Goal: Task Accomplishment & Management: Use online tool/utility

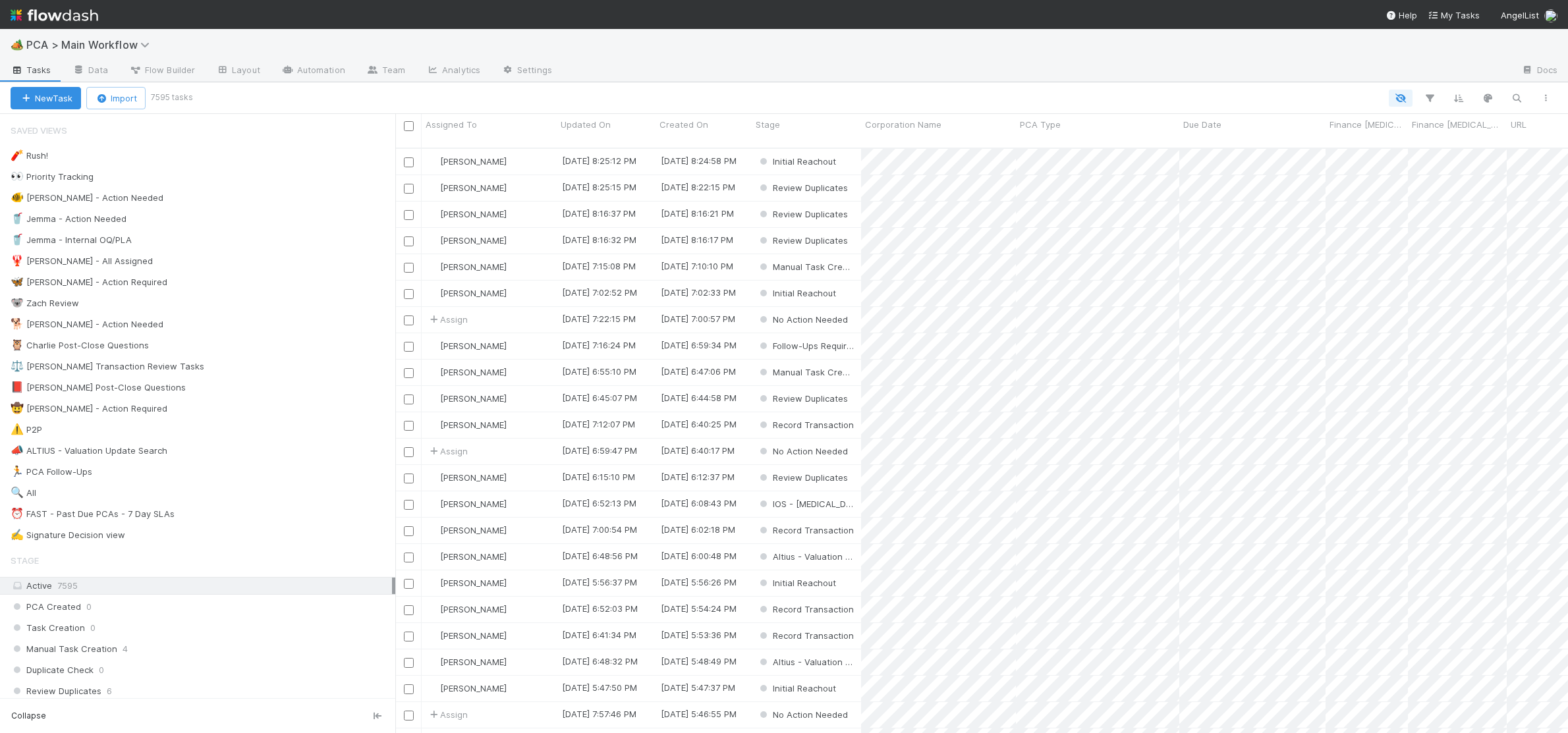
scroll to position [1, 1]
click at [174, 321] on link at bounding box center [180, 324] width 13 height 11
drag, startPoint x: 213, startPoint y: 300, endPoint x: 236, endPoint y: 321, distance: 31.1
click at [221, 305] on div "View Settings Default for everyone Rename this view Delete this view" at bounding box center [784, 366] width 1568 height 733
click at [236, 321] on div "🐕 Charlie - Action Needed 2" at bounding box center [203, 325] width 385 height 17
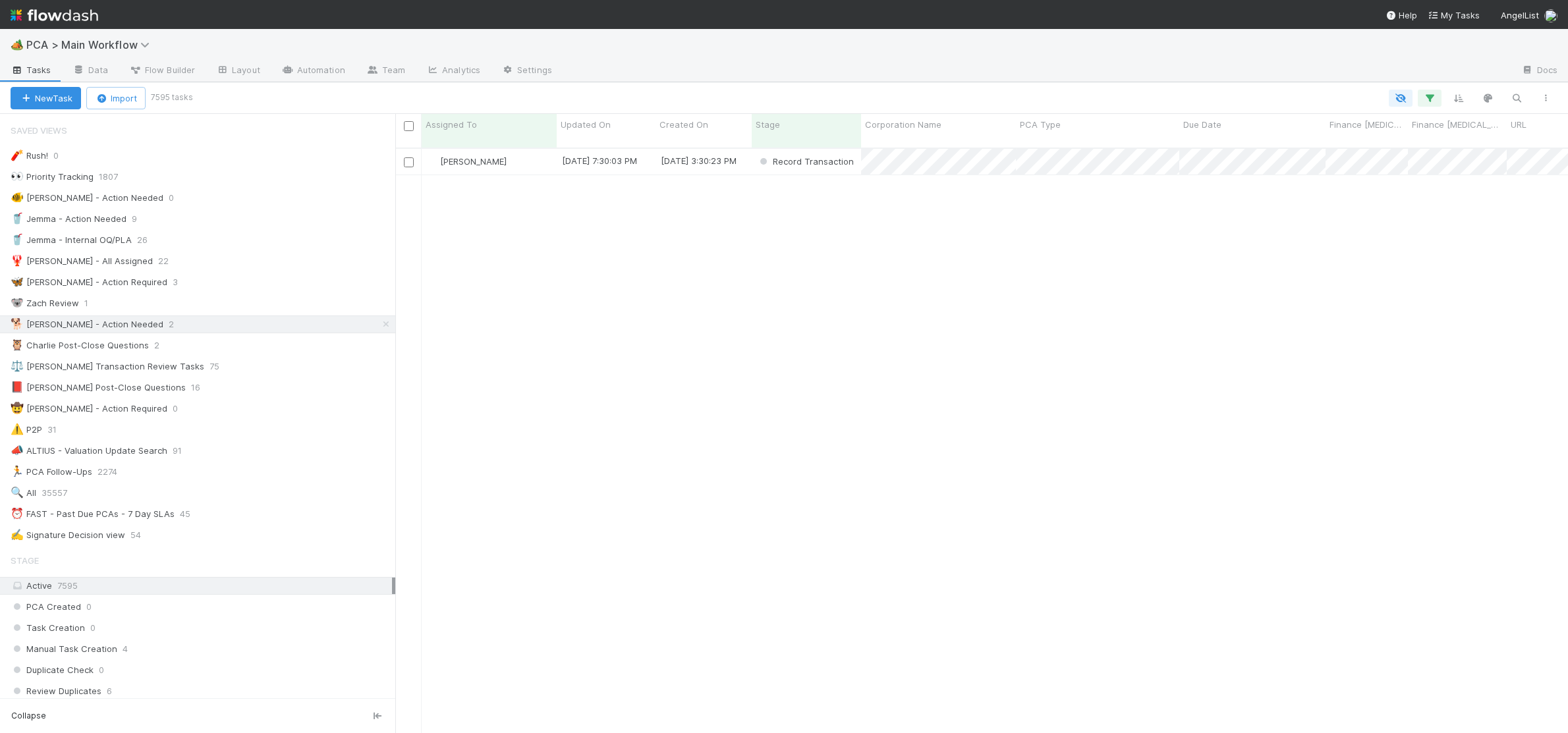
scroll to position [595, 1173]
click at [509, 176] on div "[PERSON_NAME]" at bounding box center [489, 188] width 135 height 26
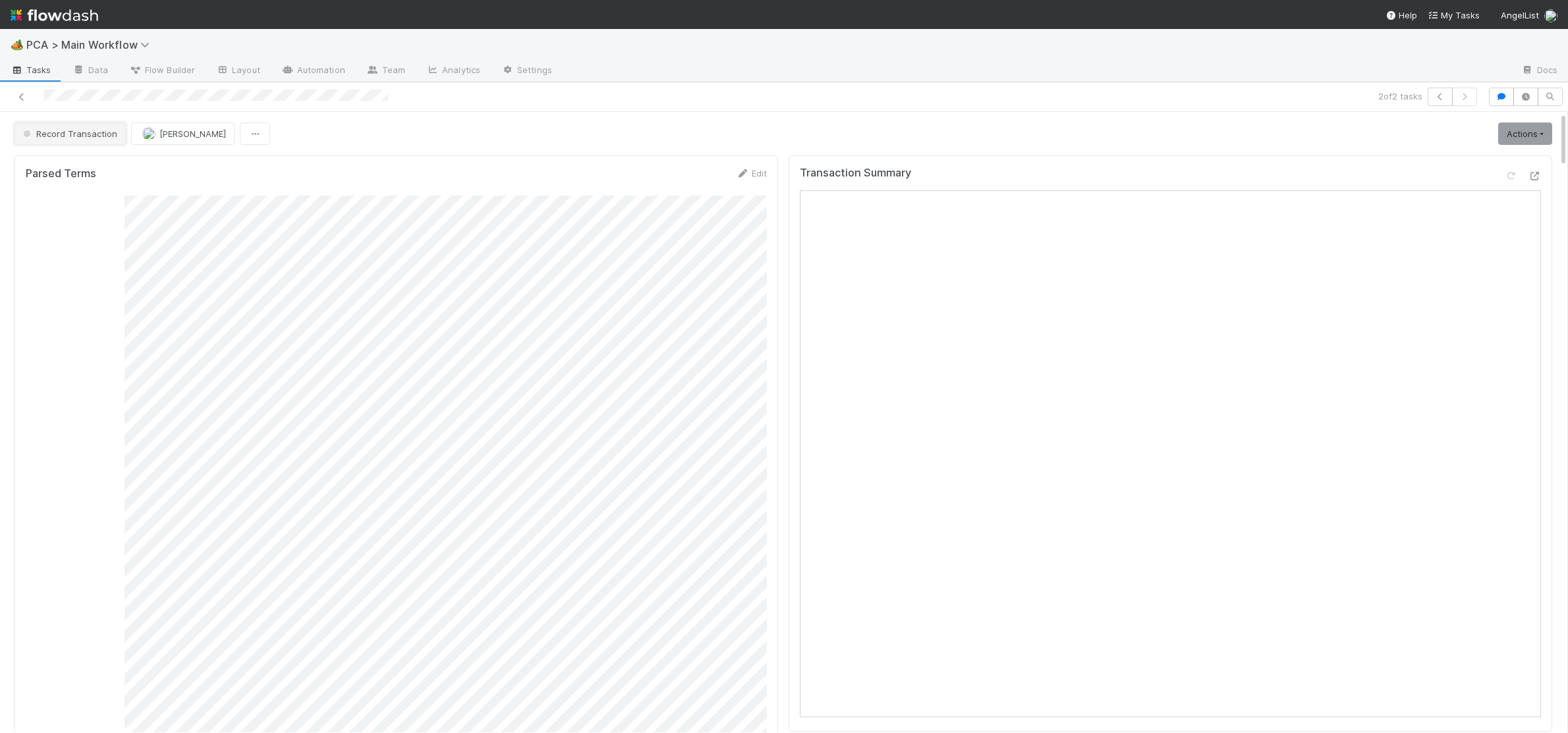
click at [92, 130] on span "Record Transaction" at bounding box center [69, 134] width 97 height 11
click at [101, 158] on div "Post-Close Question" at bounding box center [103, 167] width 186 height 23
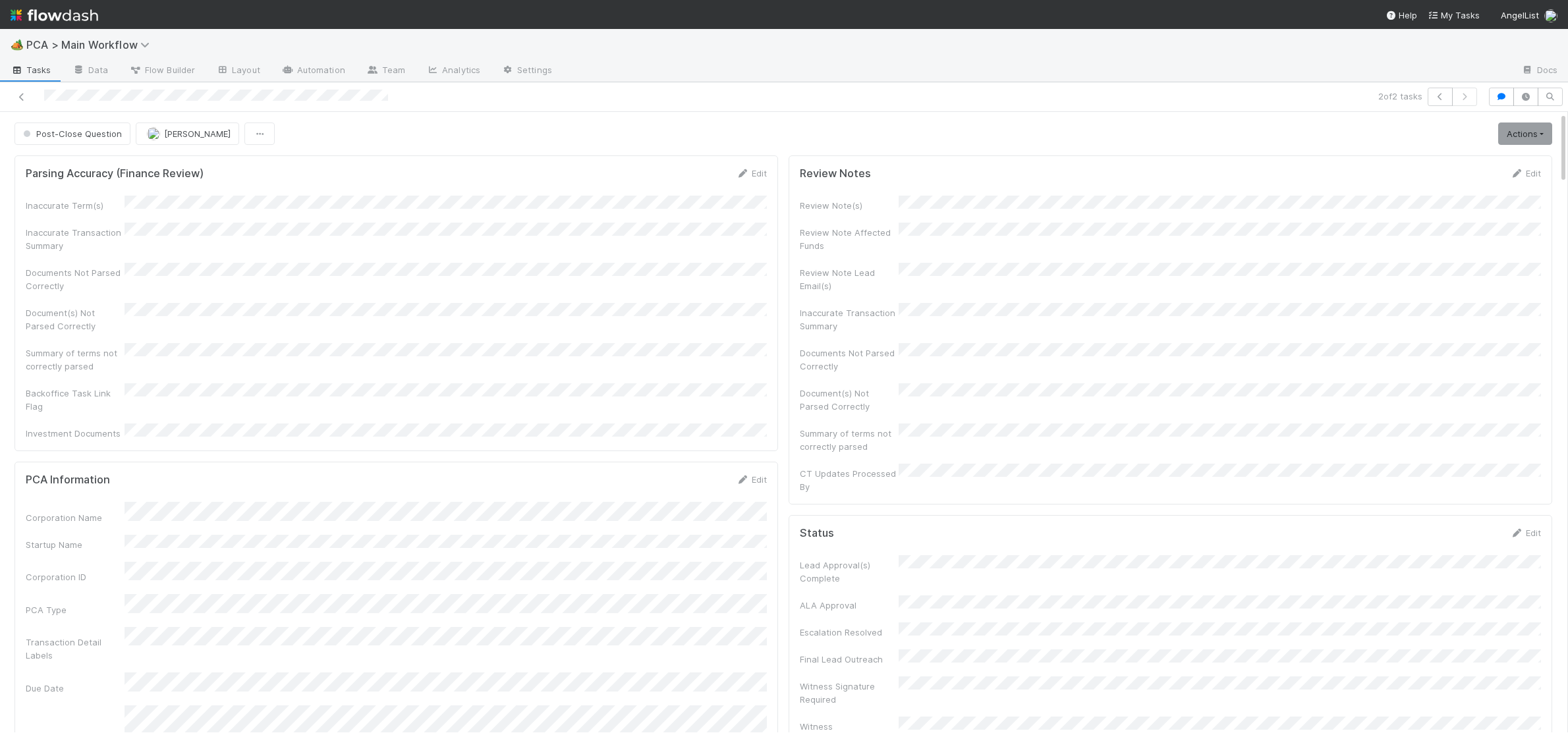
click at [96, 16] on img at bounding box center [54, 15] width 88 height 23
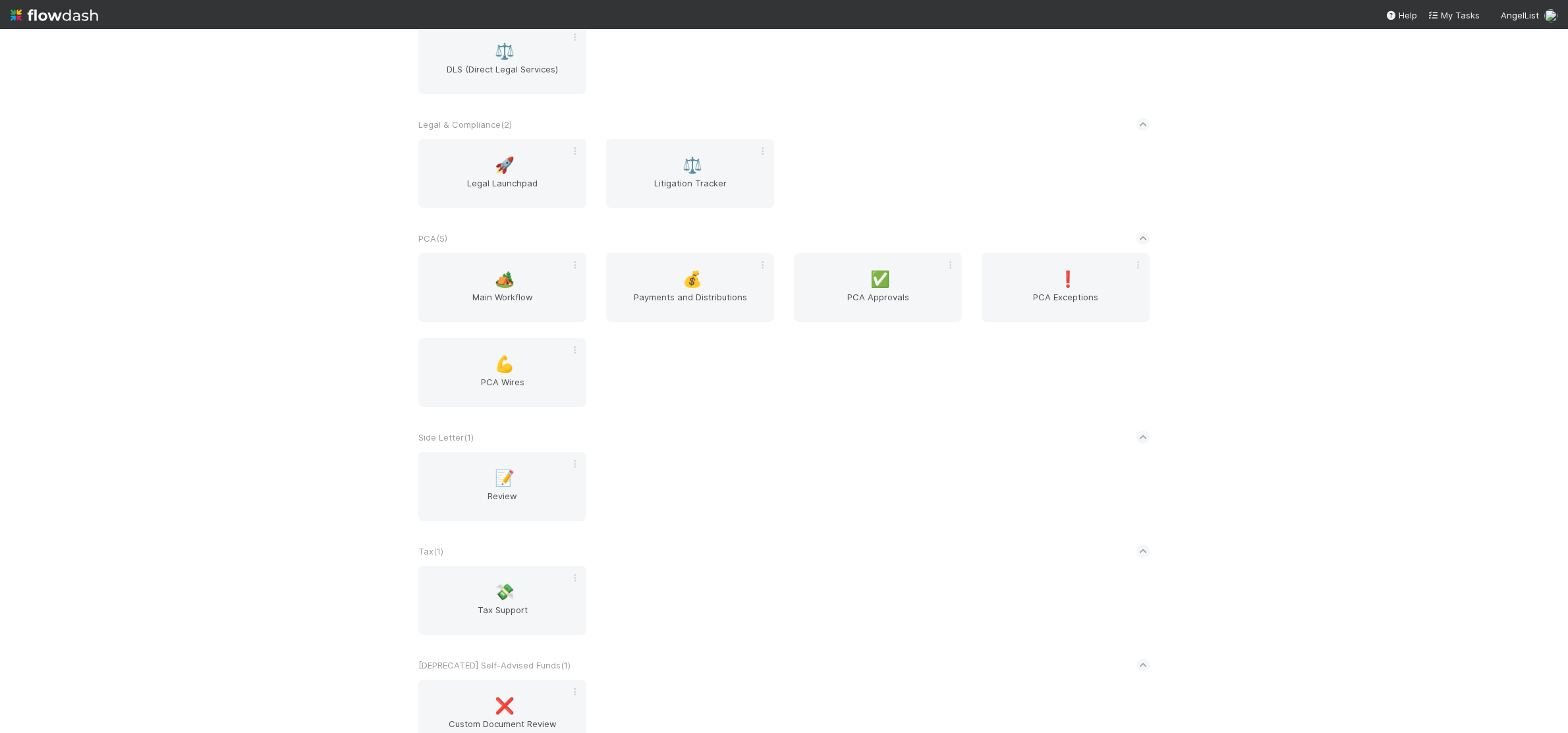
scroll to position [2291, 0]
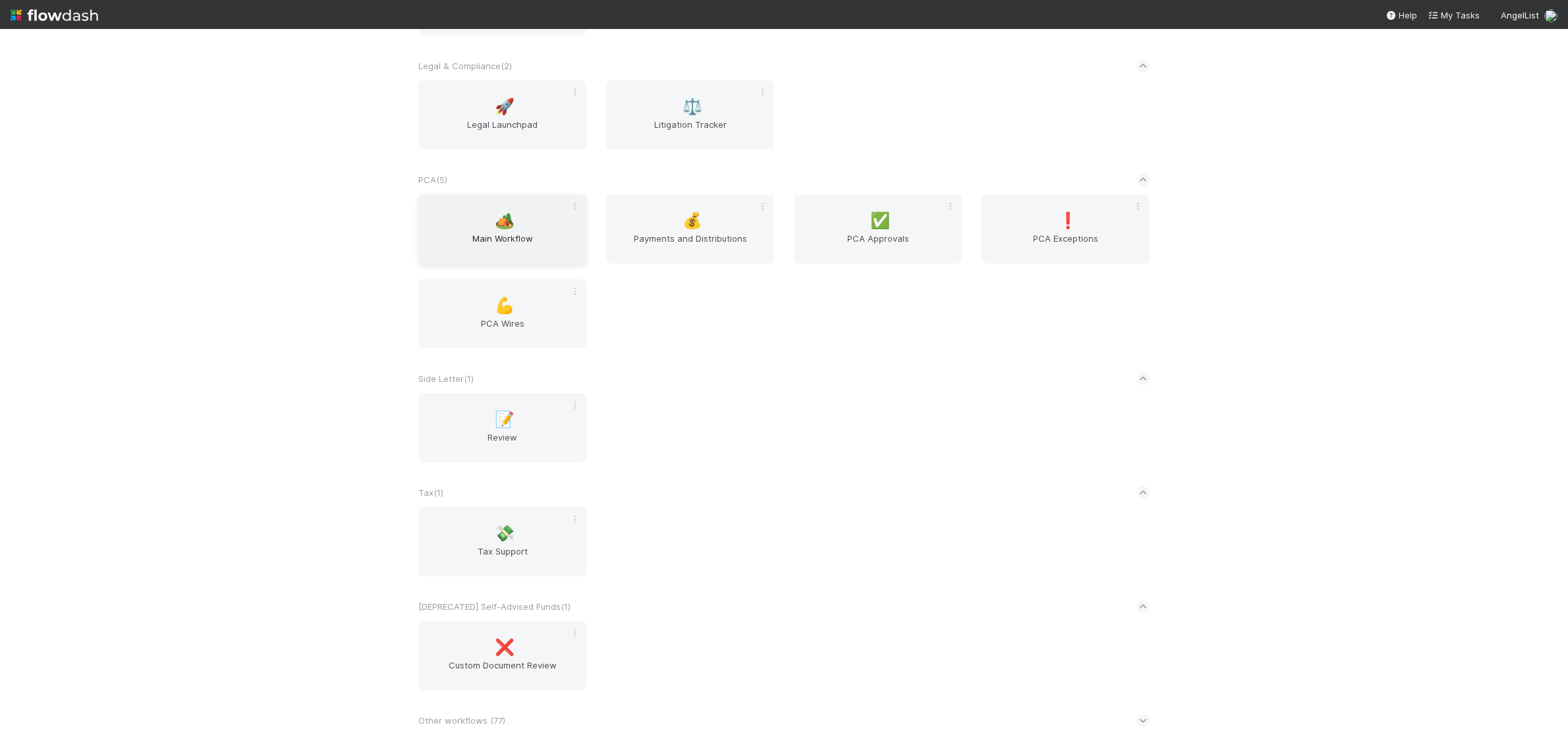
click at [537, 232] on span "Main Workflow" at bounding box center [502, 245] width 157 height 26
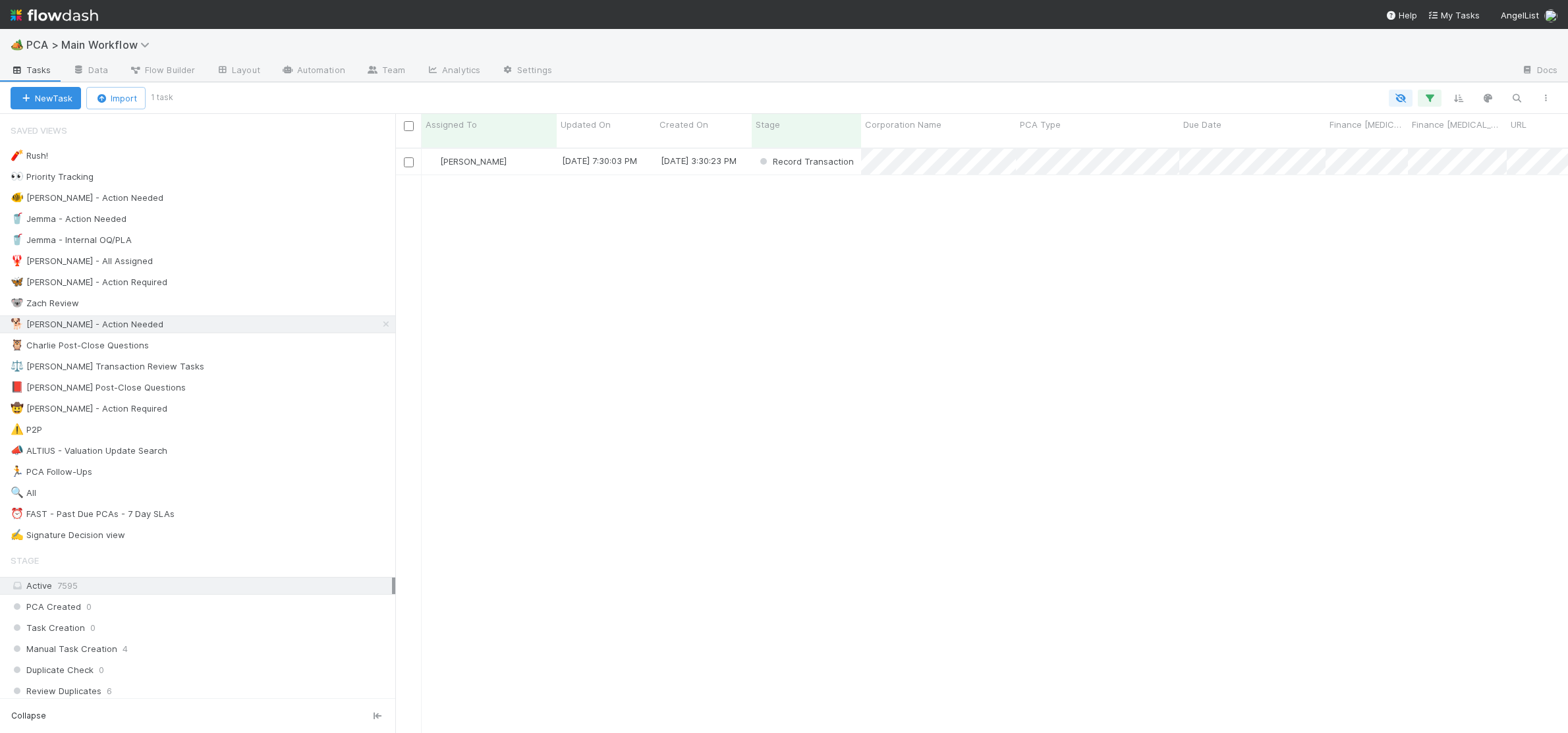
scroll to position [1, 1]
click at [308, 67] on link "Automation" at bounding box center [313, 71] width 85 height 21
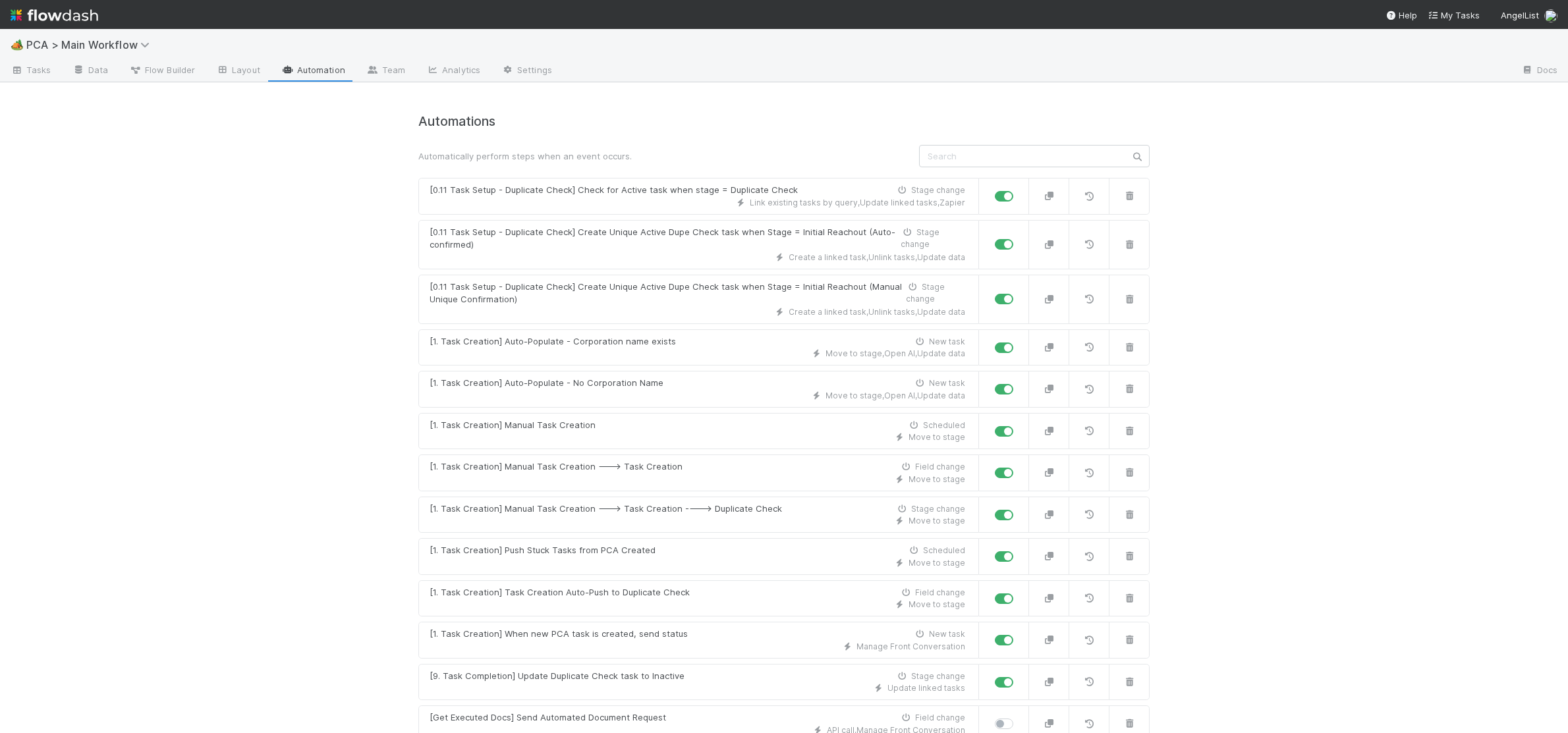
scroll to position [6637, 0]
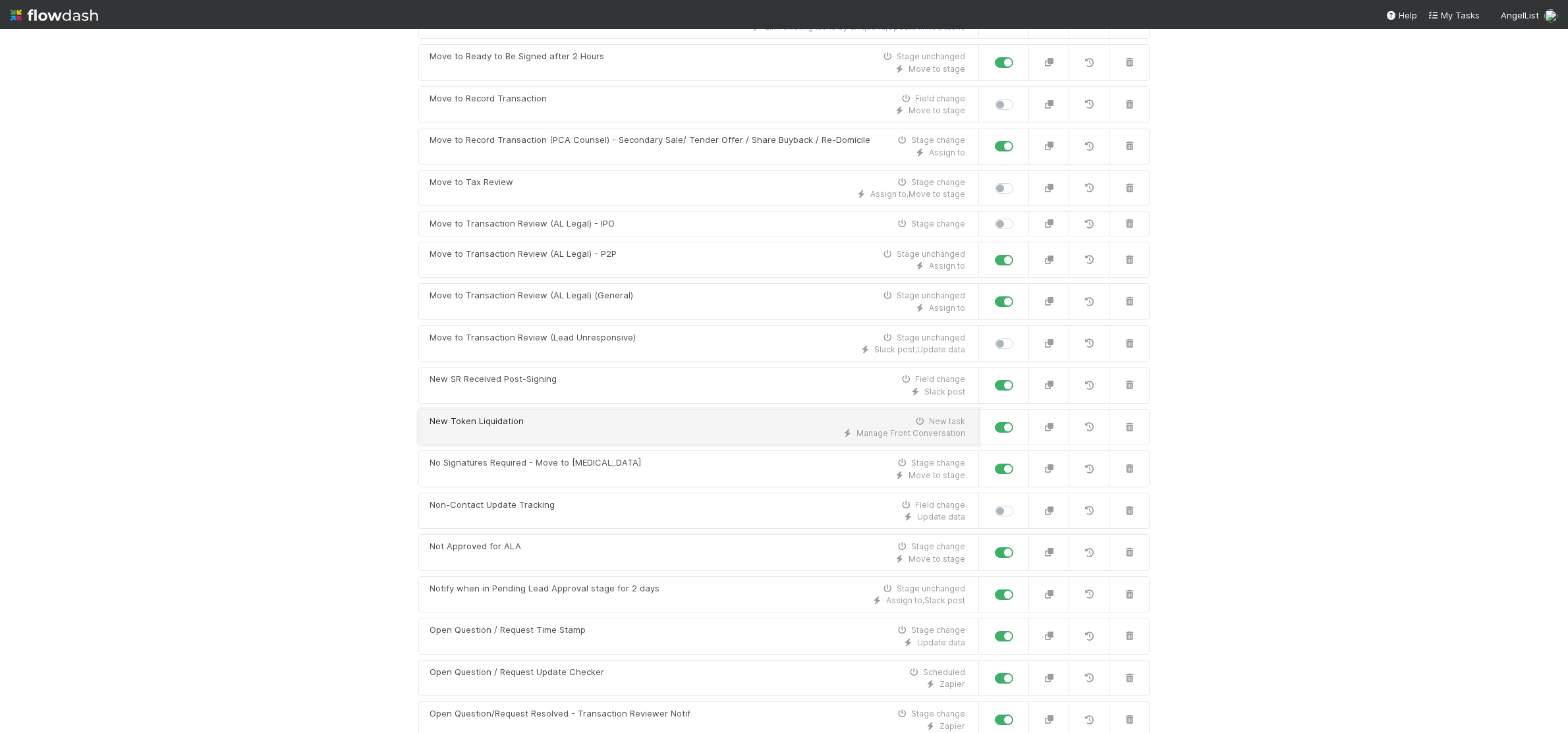
click at [517, 427] on div "Manage Front Conversation" at bounding box center [698, 433] width 536 height 12
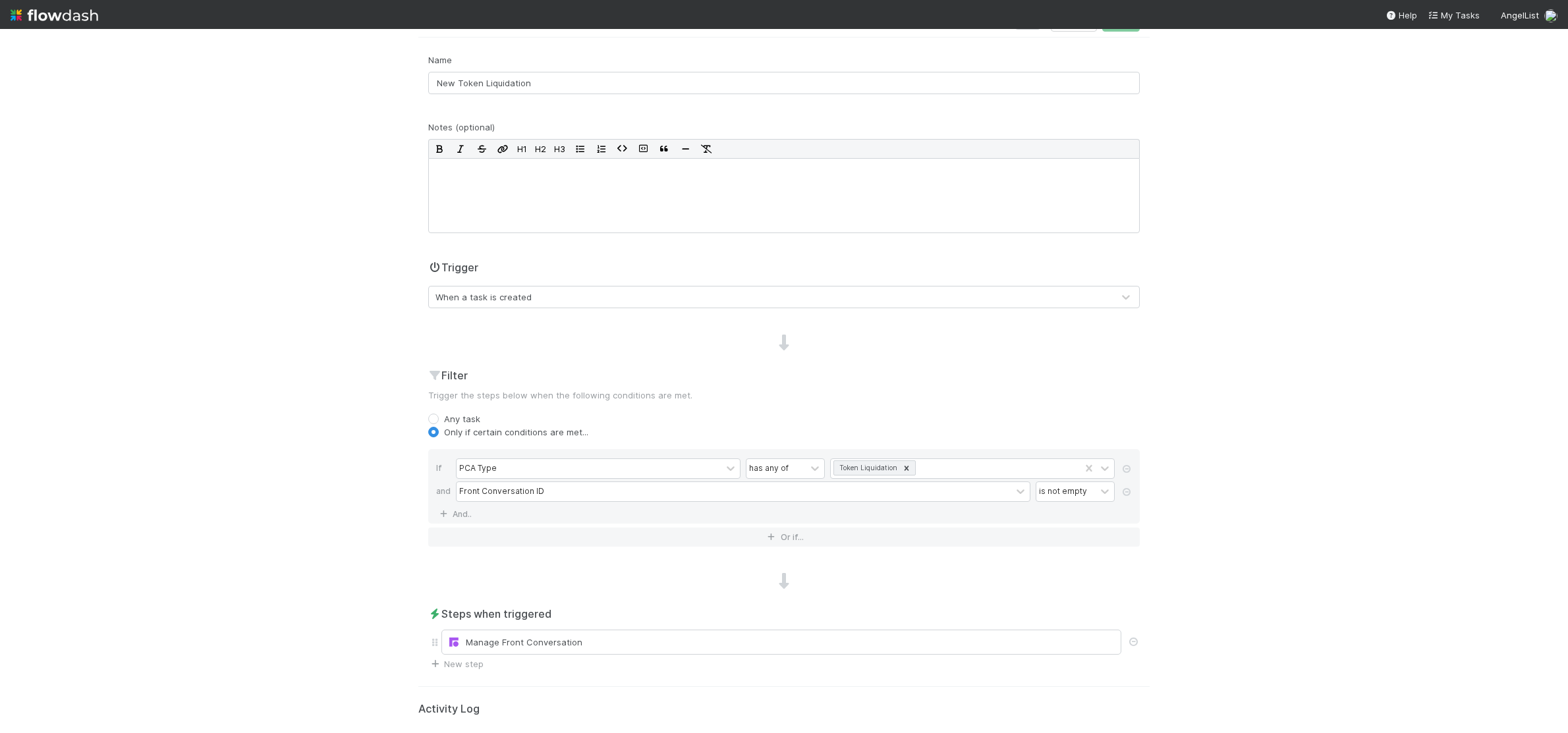
scroll to position [202, 0]
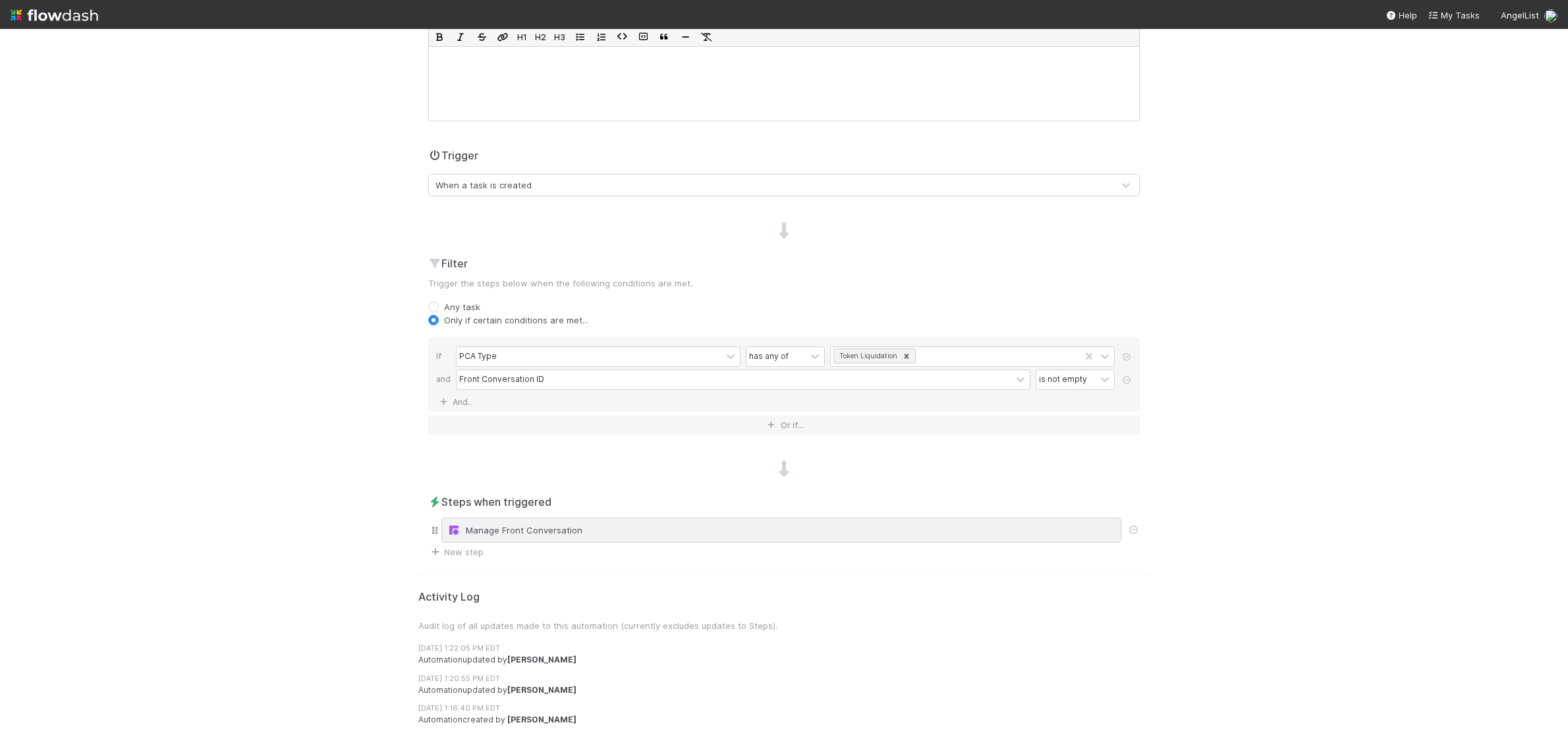
click at [571, 528] on div "Manage Front Conversation" at bounding box center [781, 530] width 668 height 13
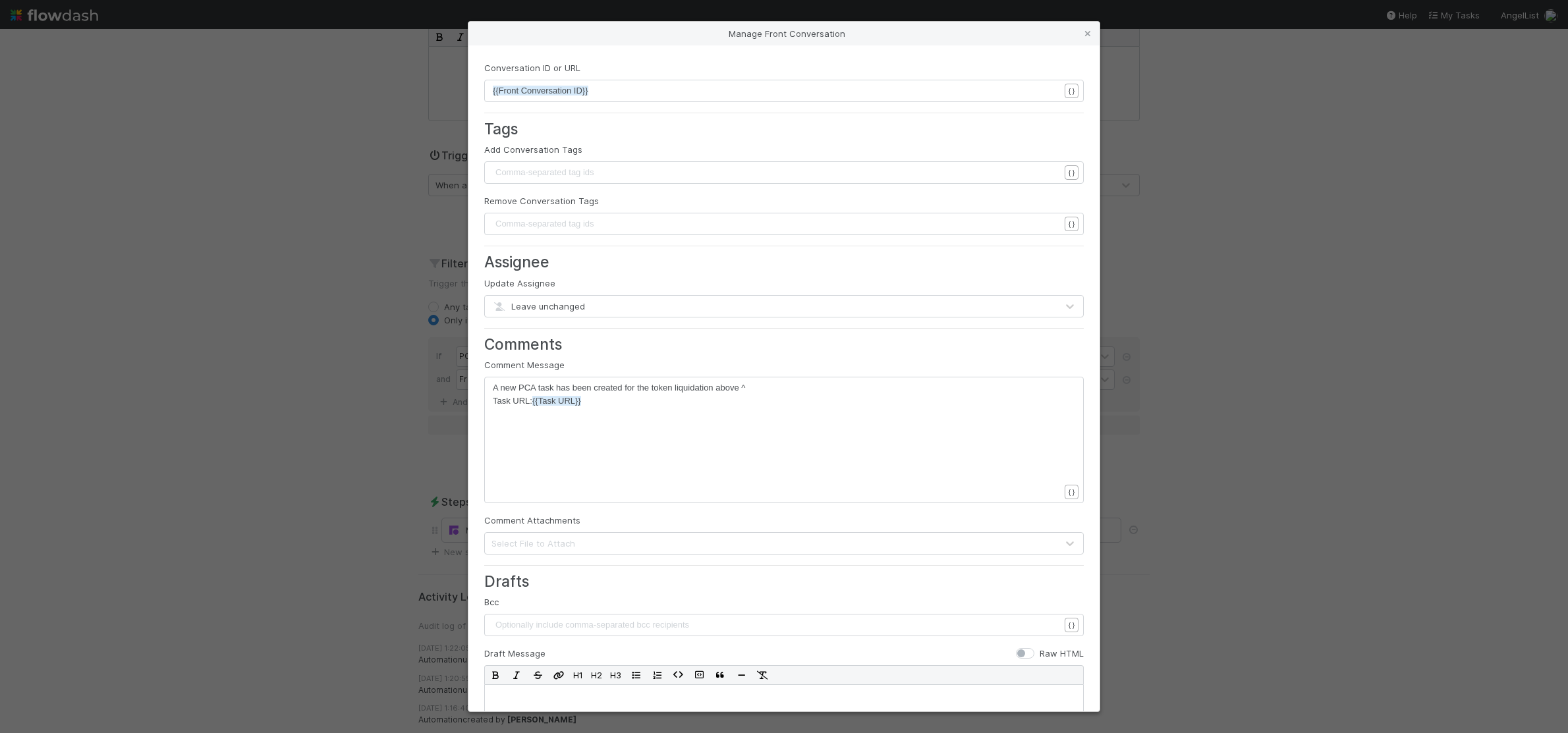
click at [1329, 385] on div "Manage Front Conversation Conversation ID or URL xxxxxxxxxx {{Front Conversatio…" at bounding box center [784, 366] width 1568 height 733
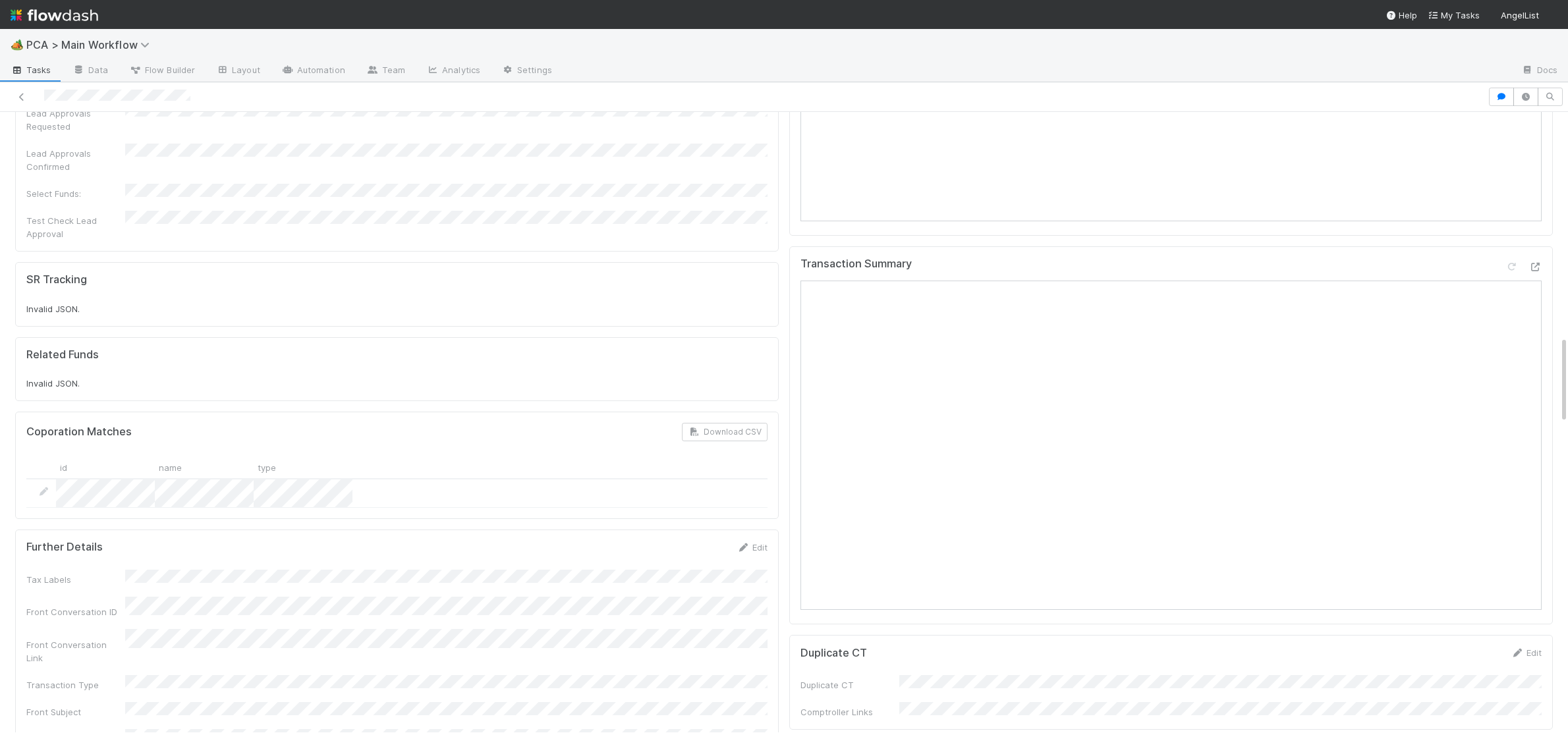
scroll to position [1589, 0]
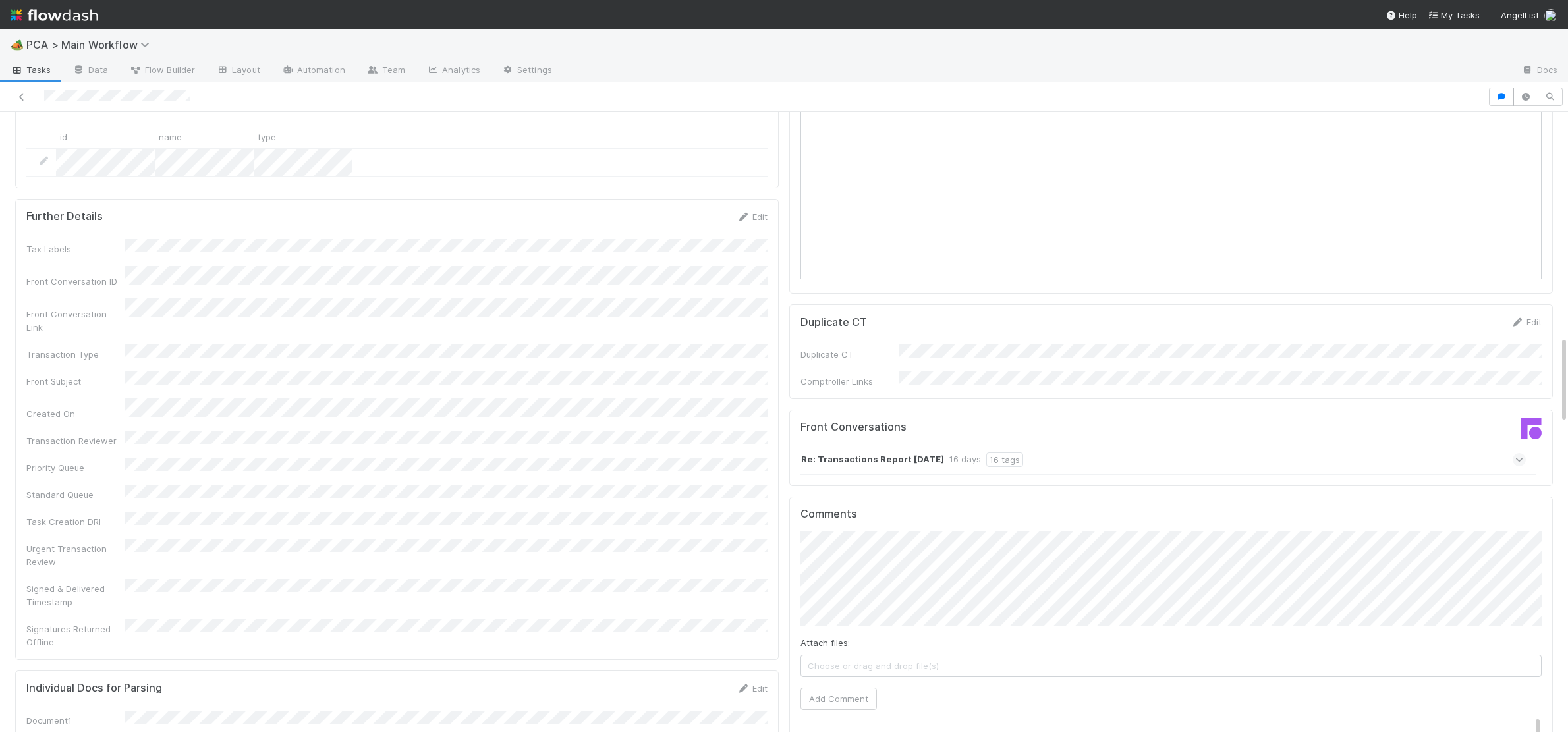
click at [1034, 445] on div "Re: Transactions Report 30.07.25 16 days 16 tags" at bounding box center [1163, 460] width 726 height 30
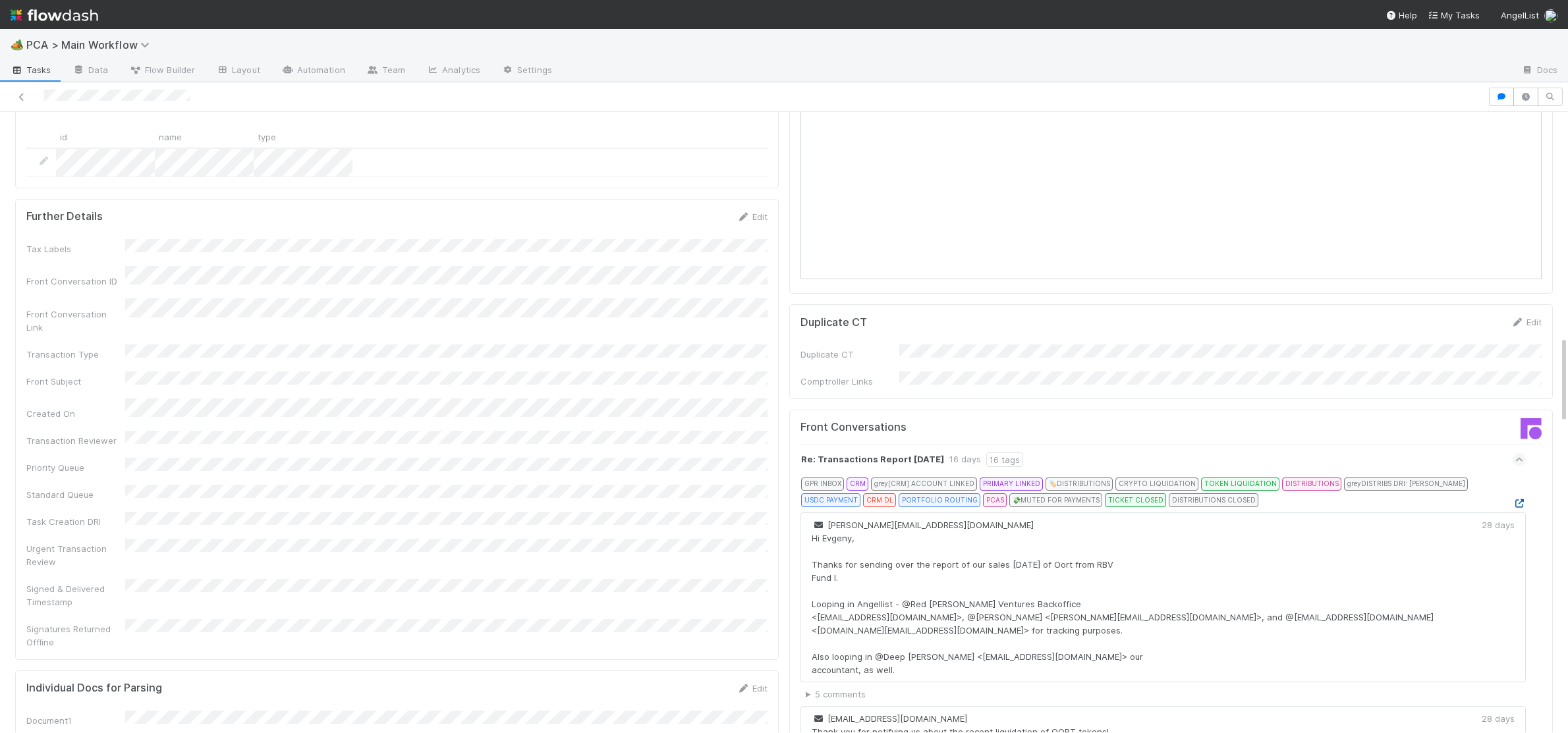
click at [1523, 499] on icon at bounding box center [1519, 503] width 13 height 8
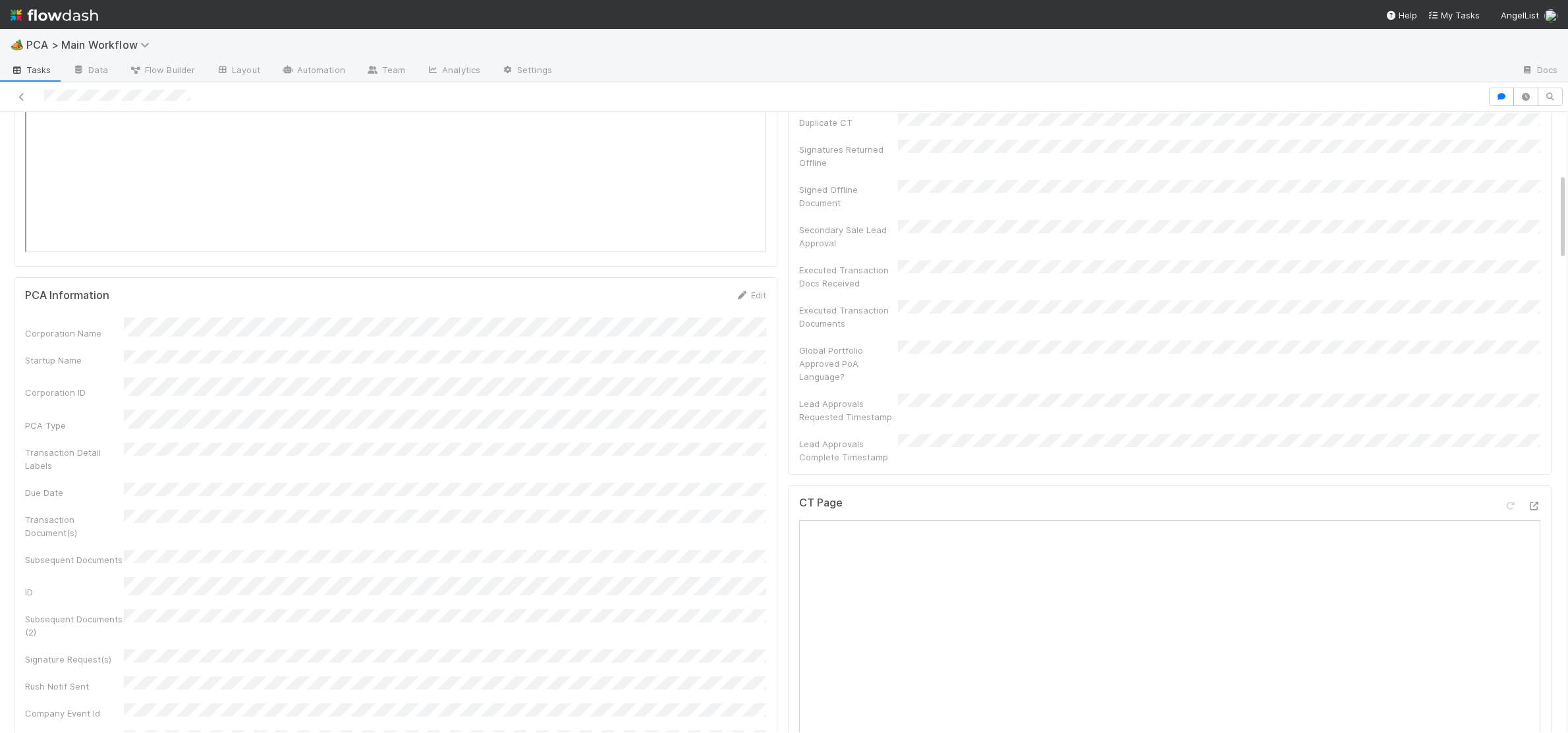
scroll to position [509, 0]
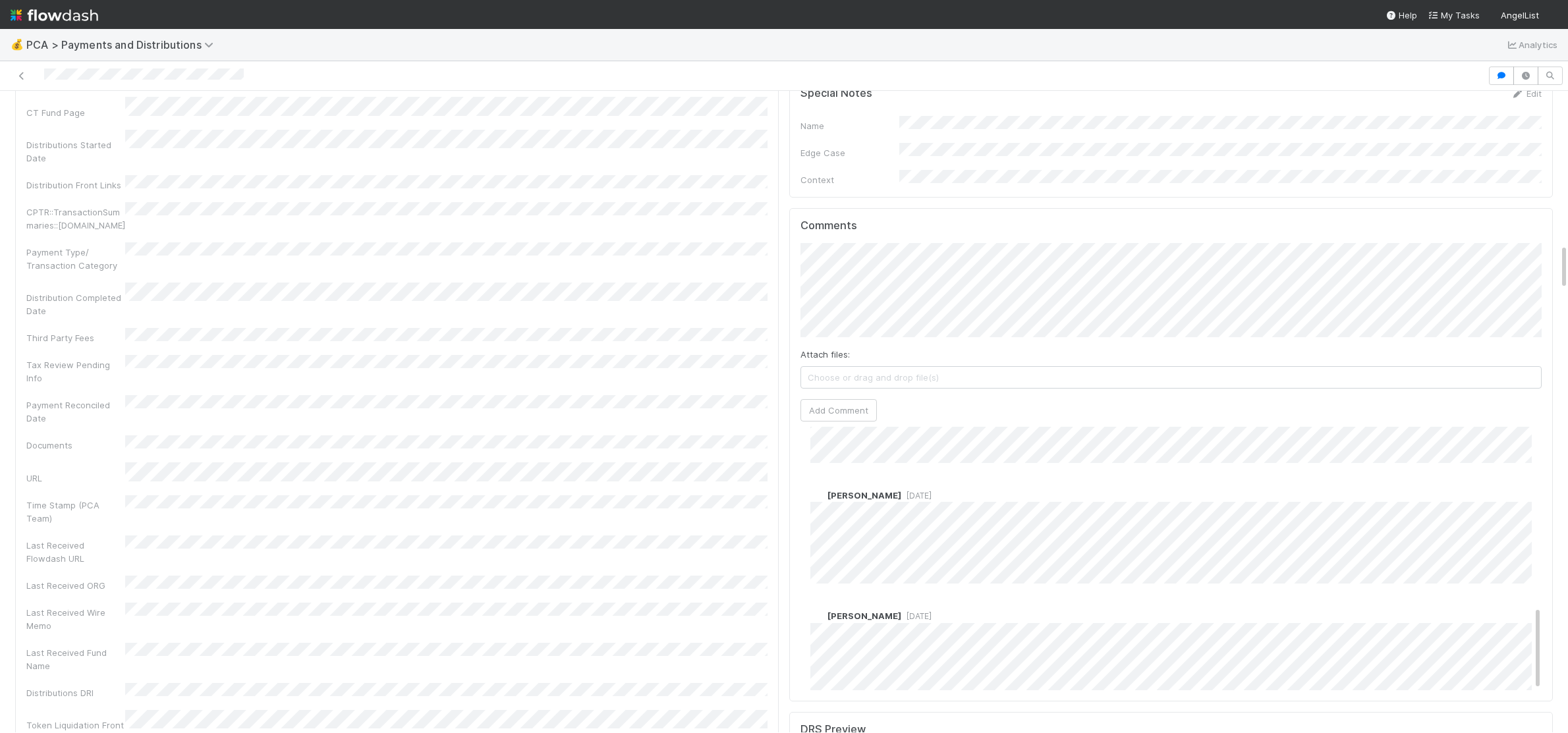
scroll to position [558, 0]
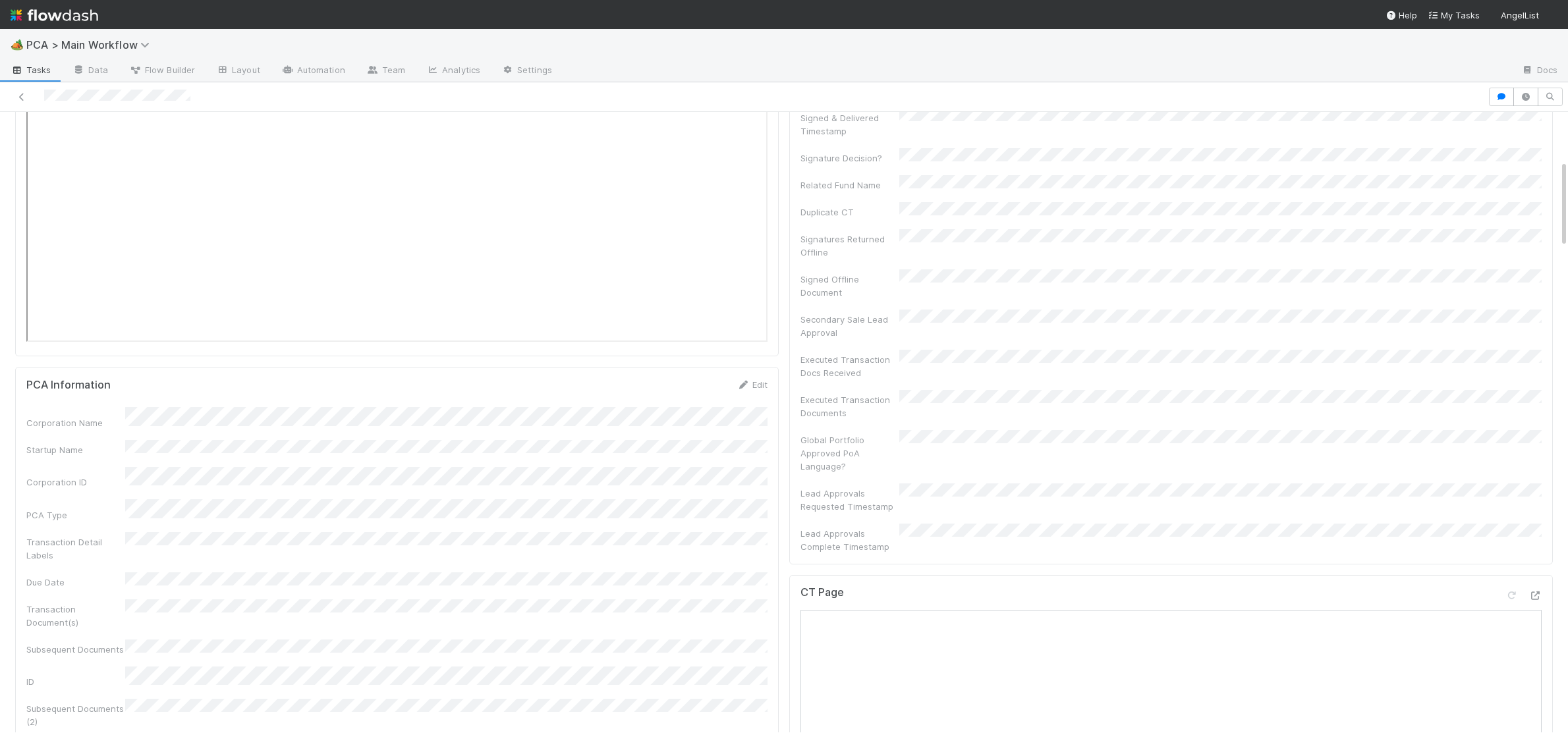
scroll to position [344, 0]
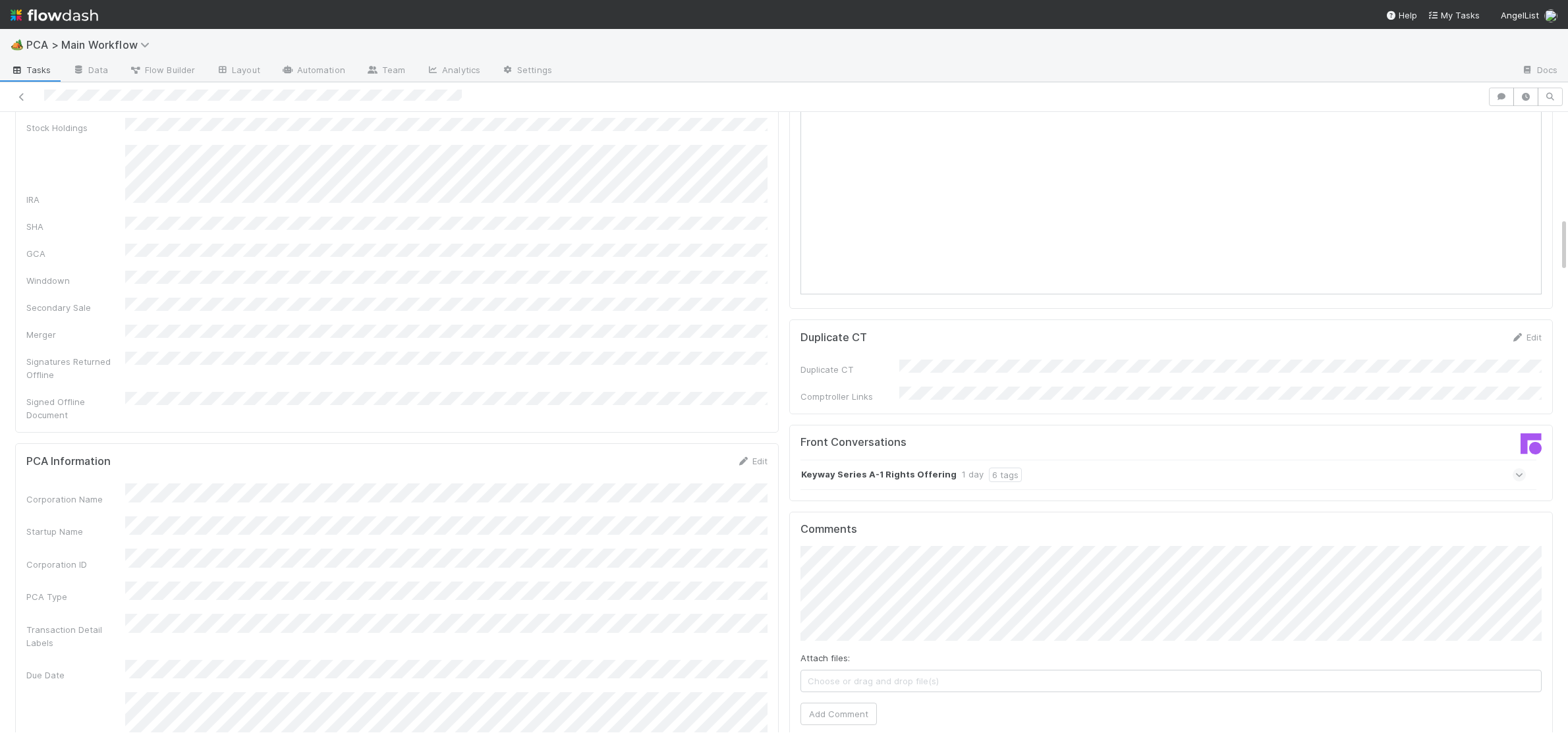
scroll to position [1188, 0]
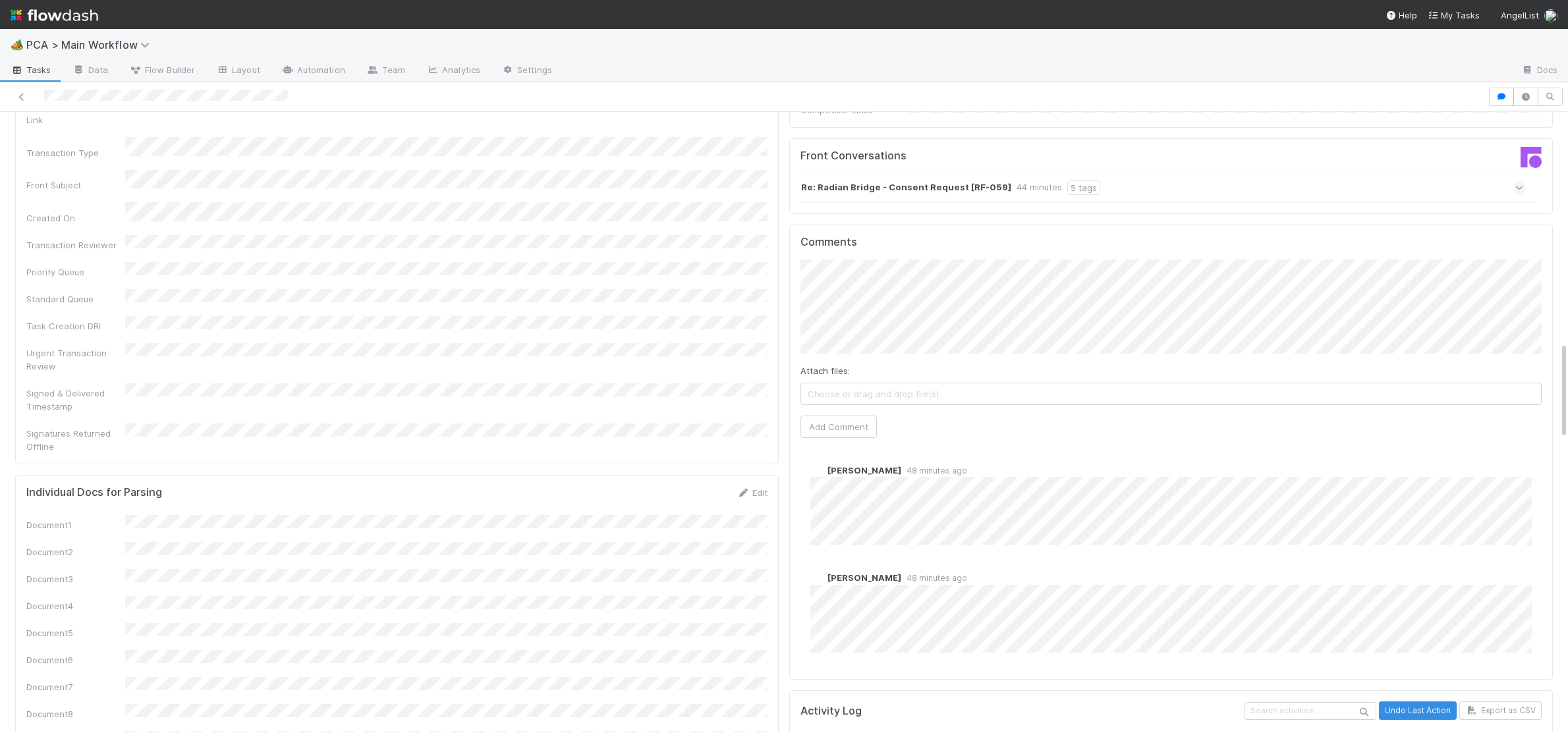
scroll to position [1483, 0]
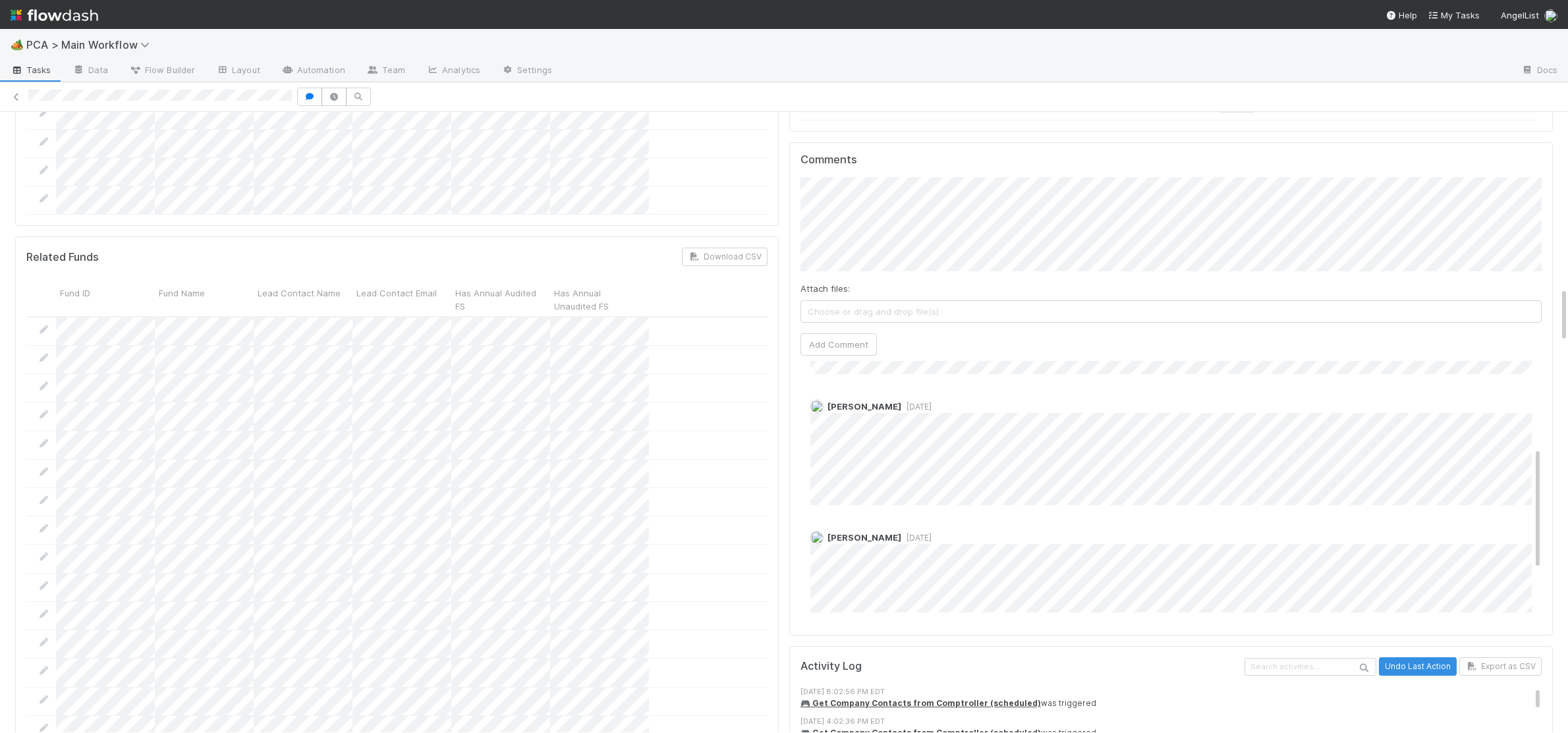
scroll to position [303, 0]
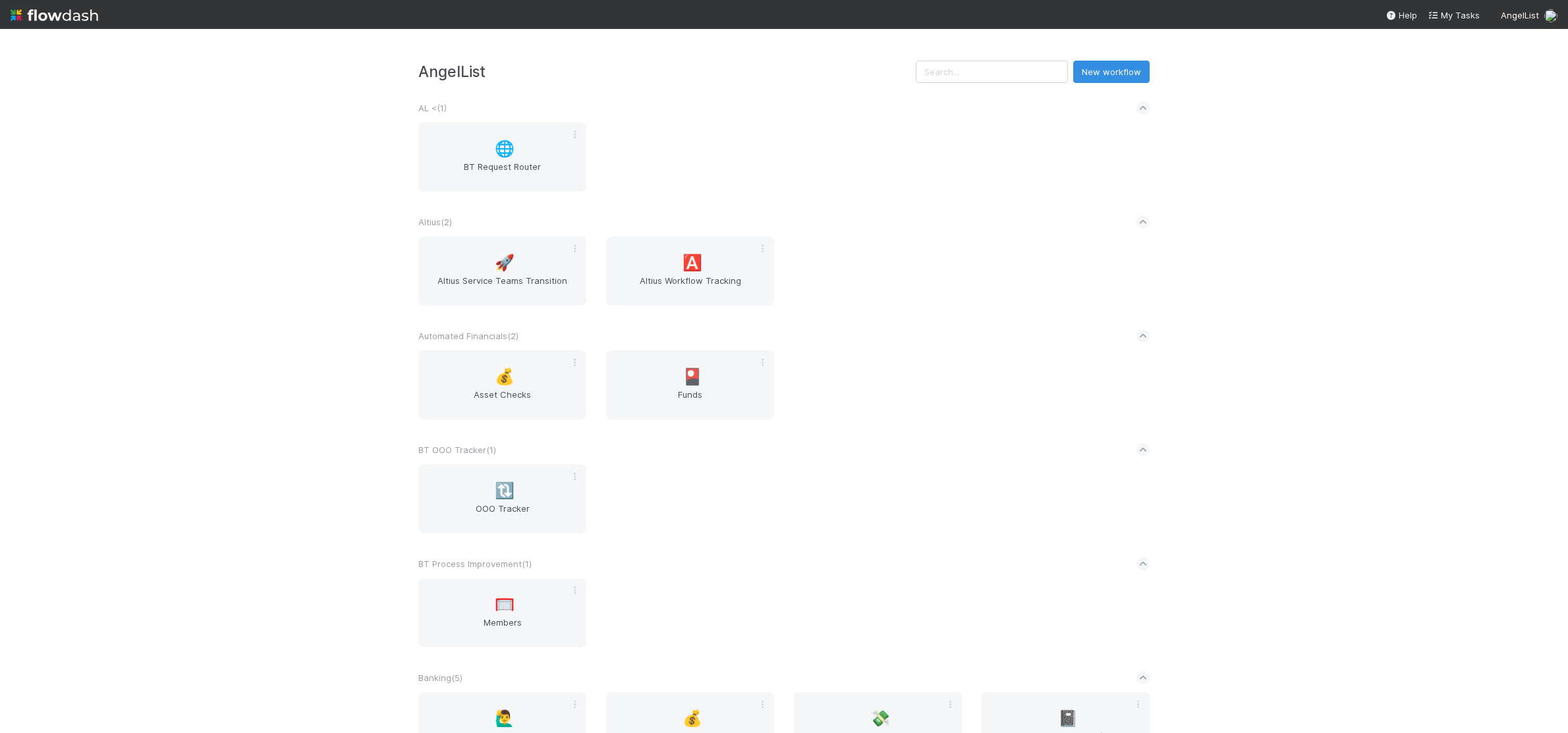
scroll to position [2291, 0]
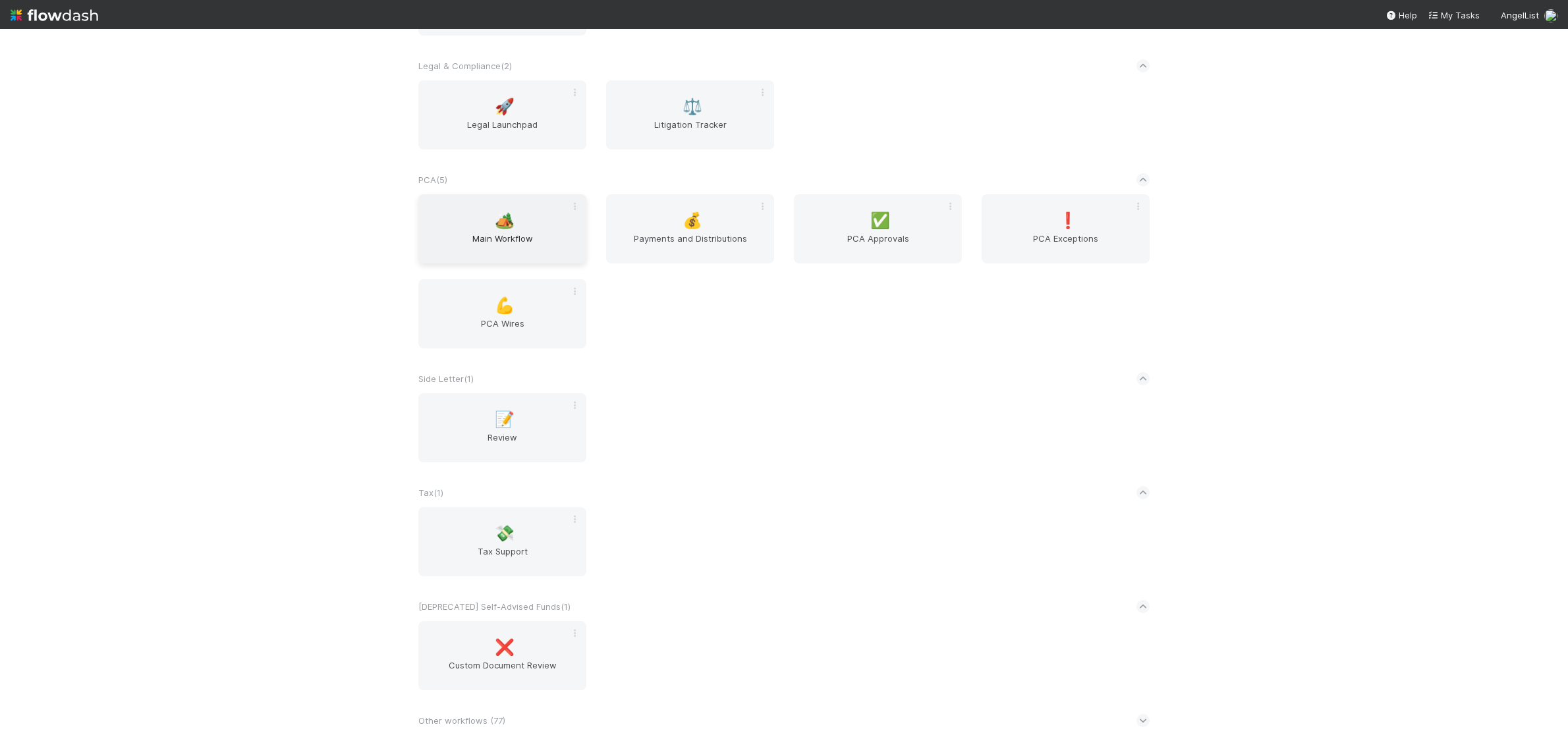
click at [478, 216] on div "🏕️ Main Workflow" at bounding box center [502, 228] width 168 height 69
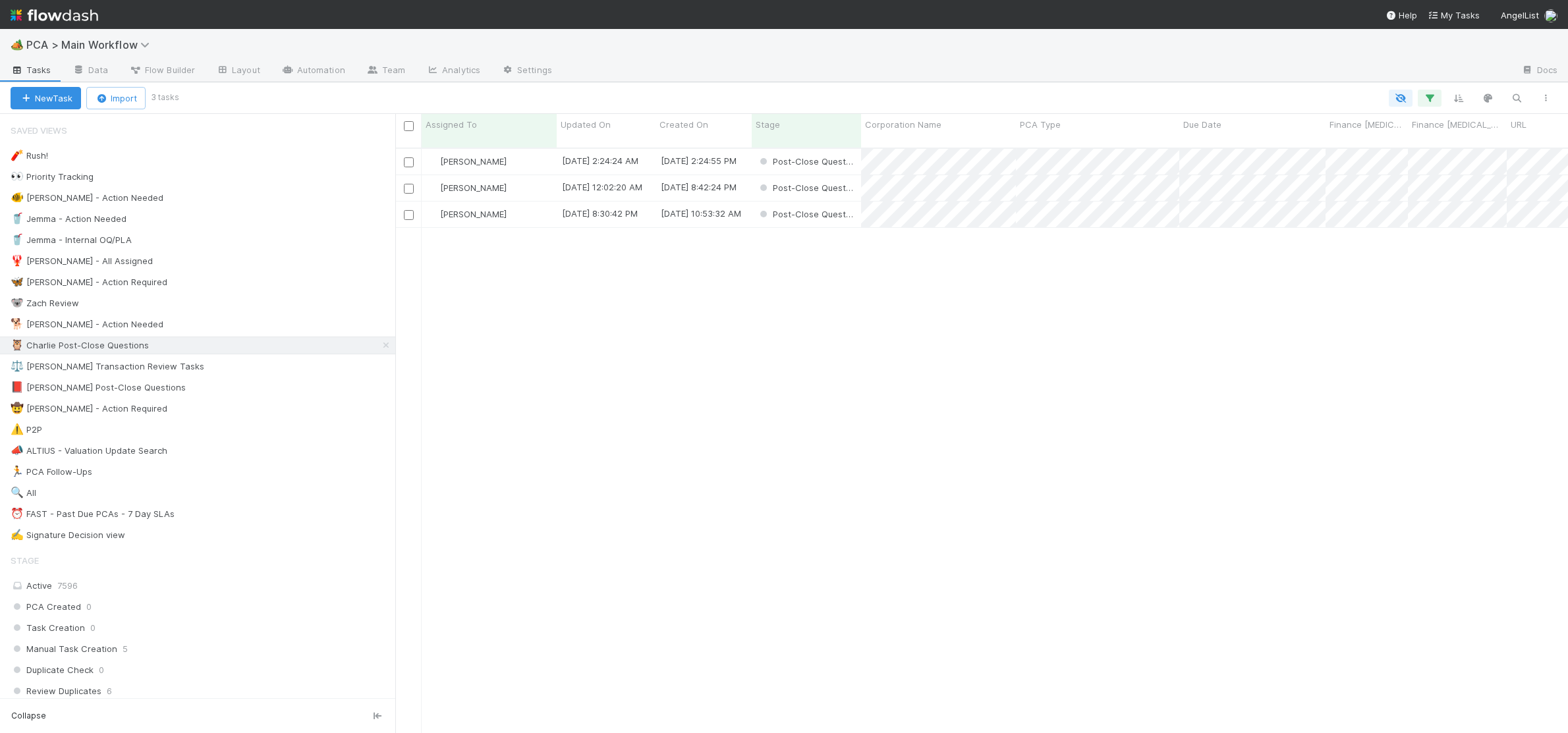
scroll to position [595, 1173]
click at [275, 321] on div "🐕 [PERSON_NAME] - Action Needed 1" at bounding box center [203, 325] width 385 height 17
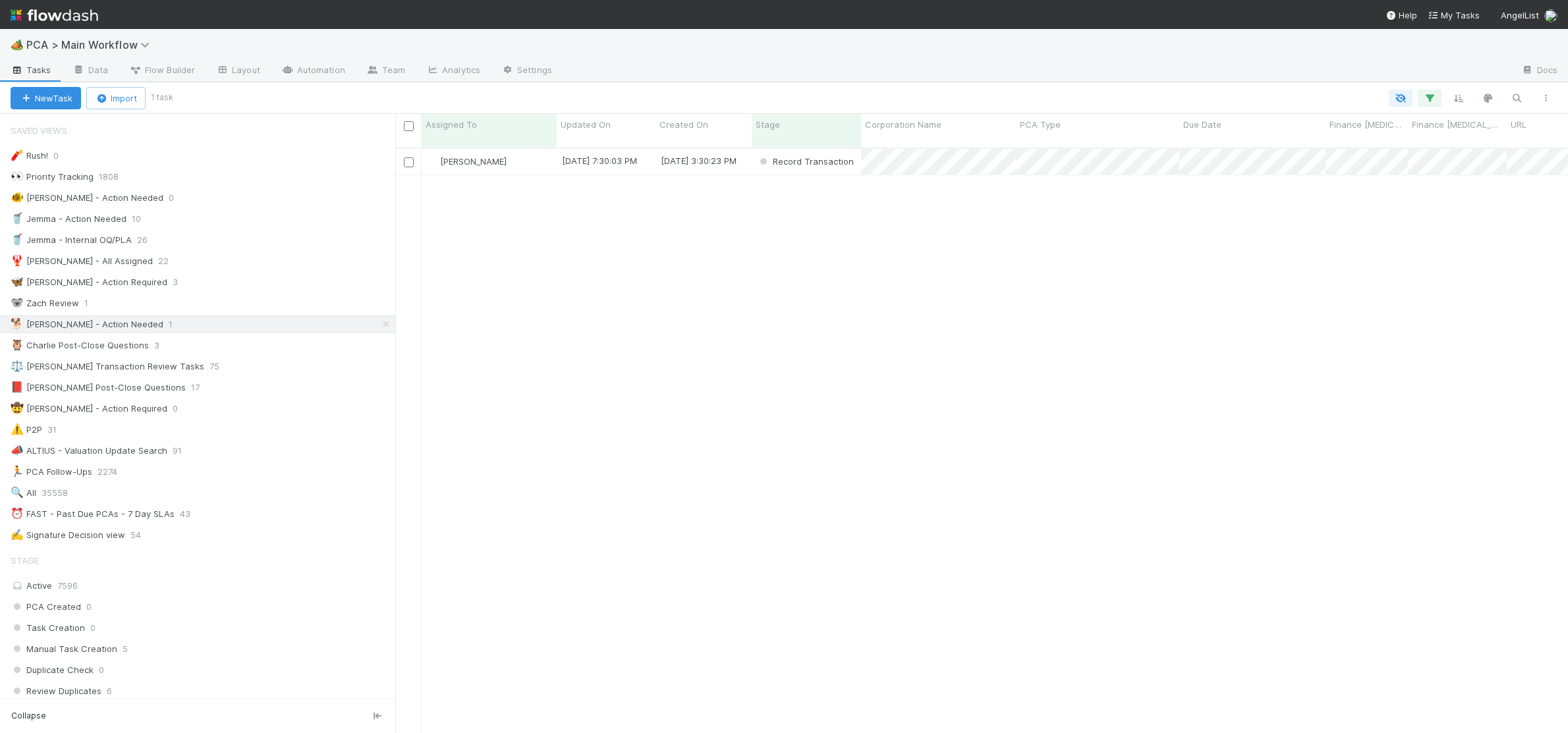
scroll to position [595, 1173]
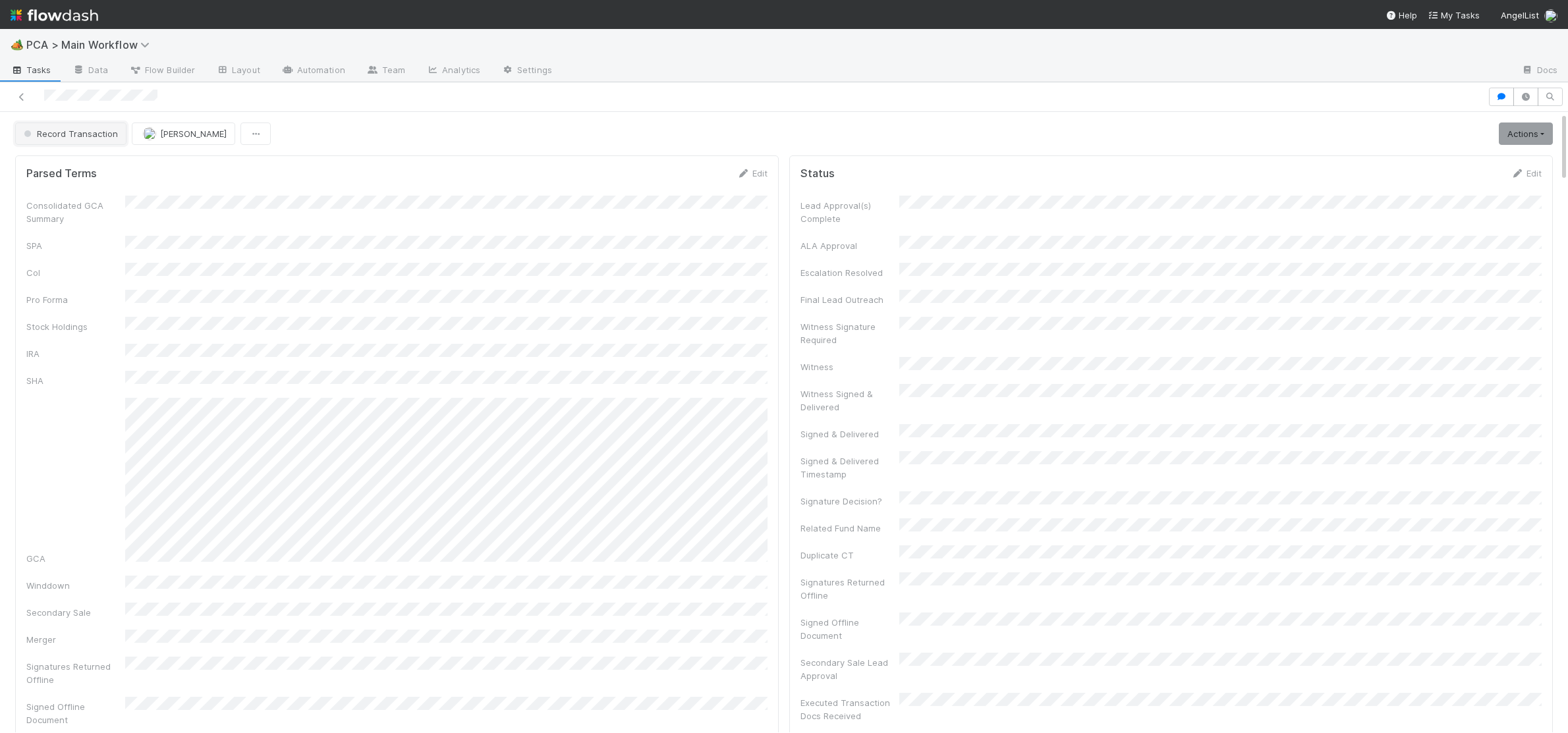
click at [86, 132] on span "Record Transaction" at bounding box center [70, 134] width 97 height 11
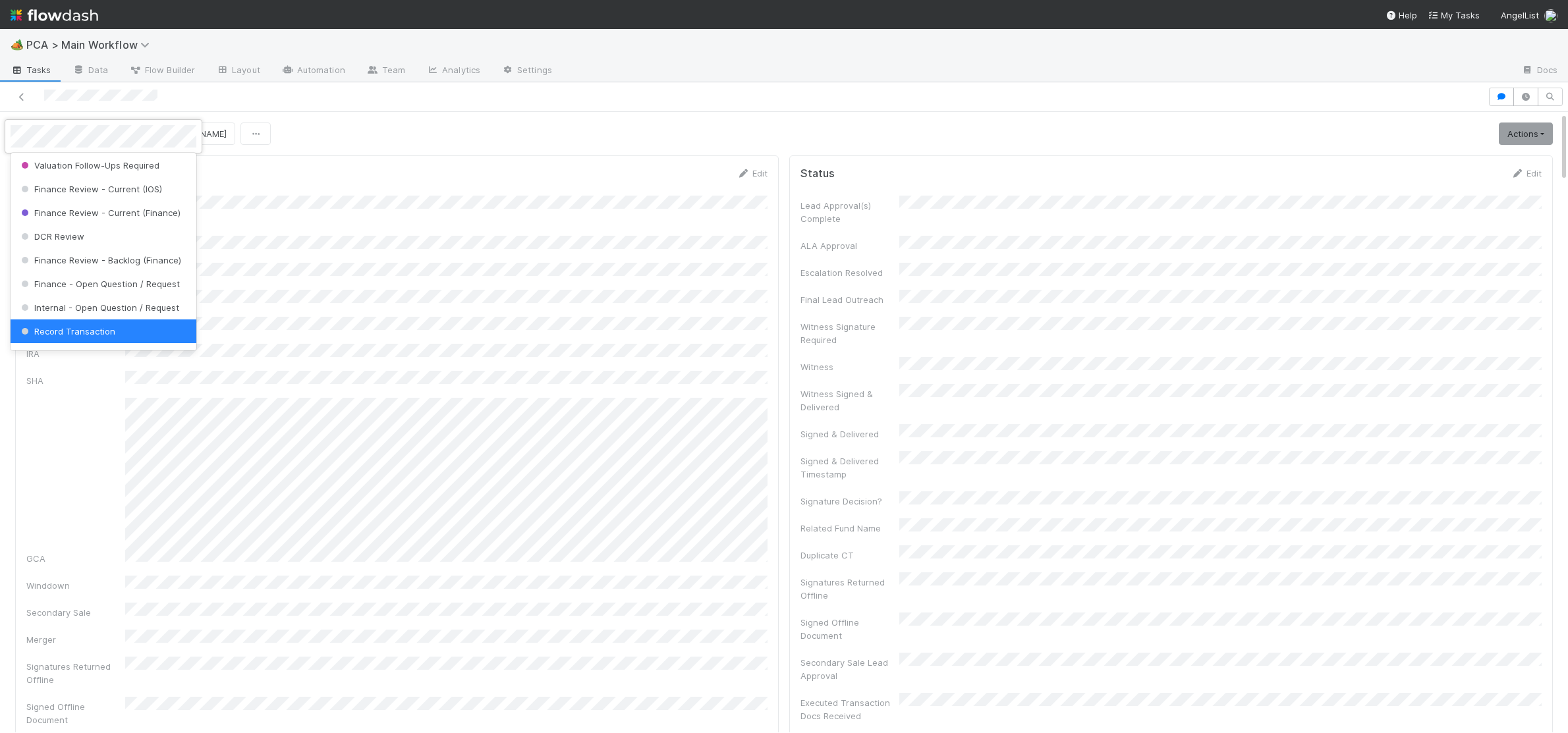
click at [526, 269] on div at bounding box center [784, 366] width 1568 height 733
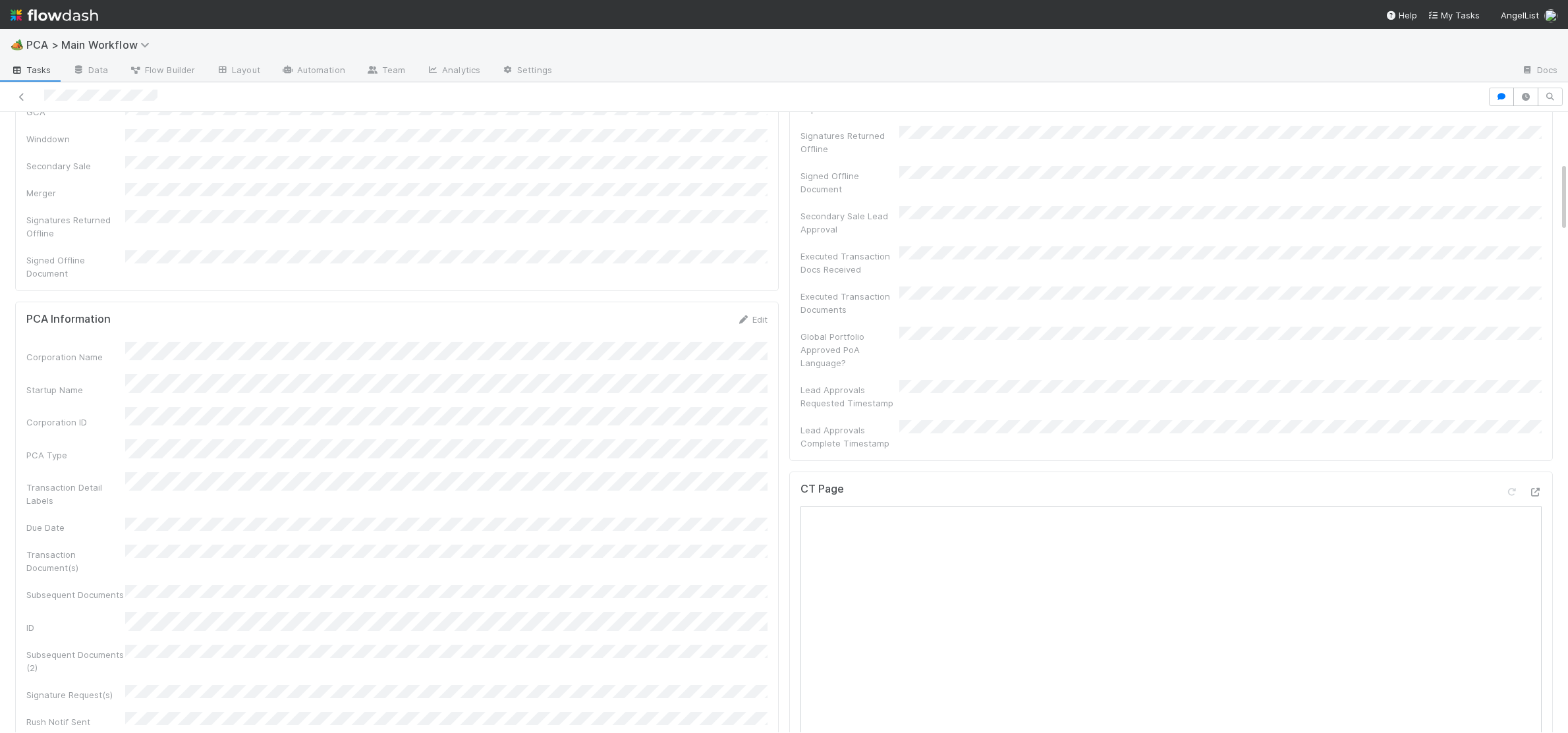
scroll to position [0, 0]
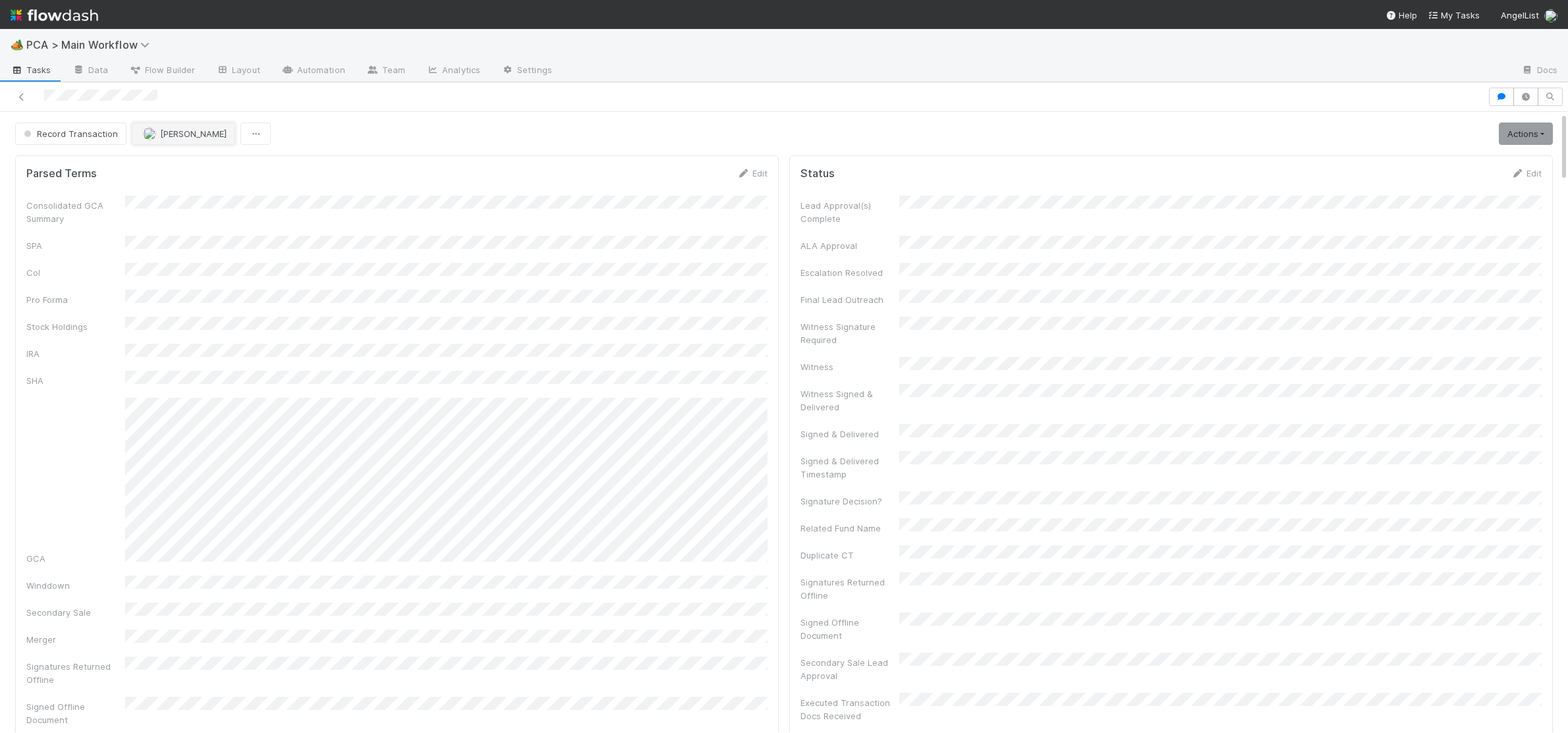
click at [195, 131] on span "[PERSON_NAME]" at bounding box center [194, 134] width 67 height 11
drag, startPoint x: 184, startPoint y: 172, endPoint x: 195, endPoint y: 174, distance: 11.2
click at [184, 172] on div "[PERSON_NAME]" at bounding box center [218, 167] width 186 height 23
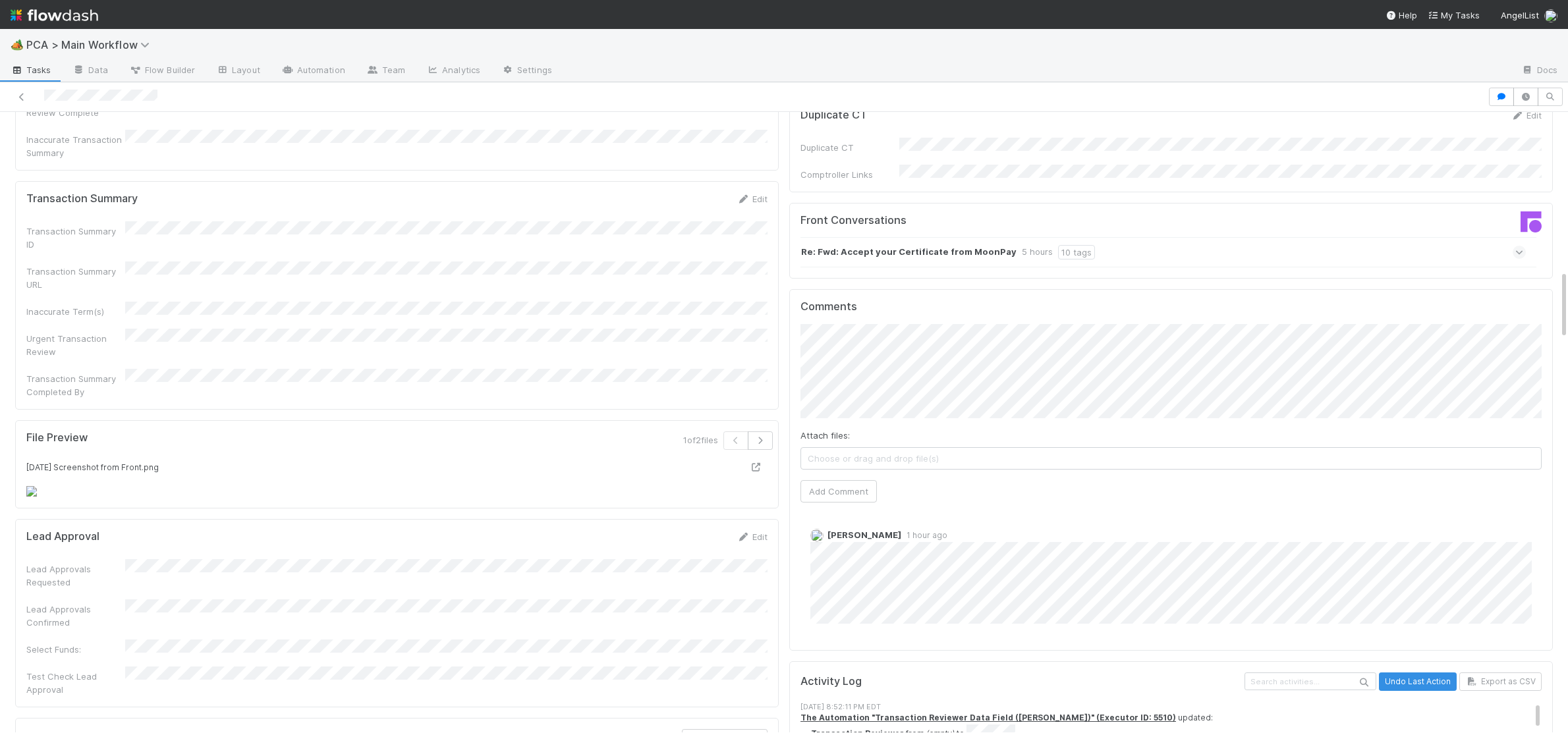
scroll to position [1345, 0]
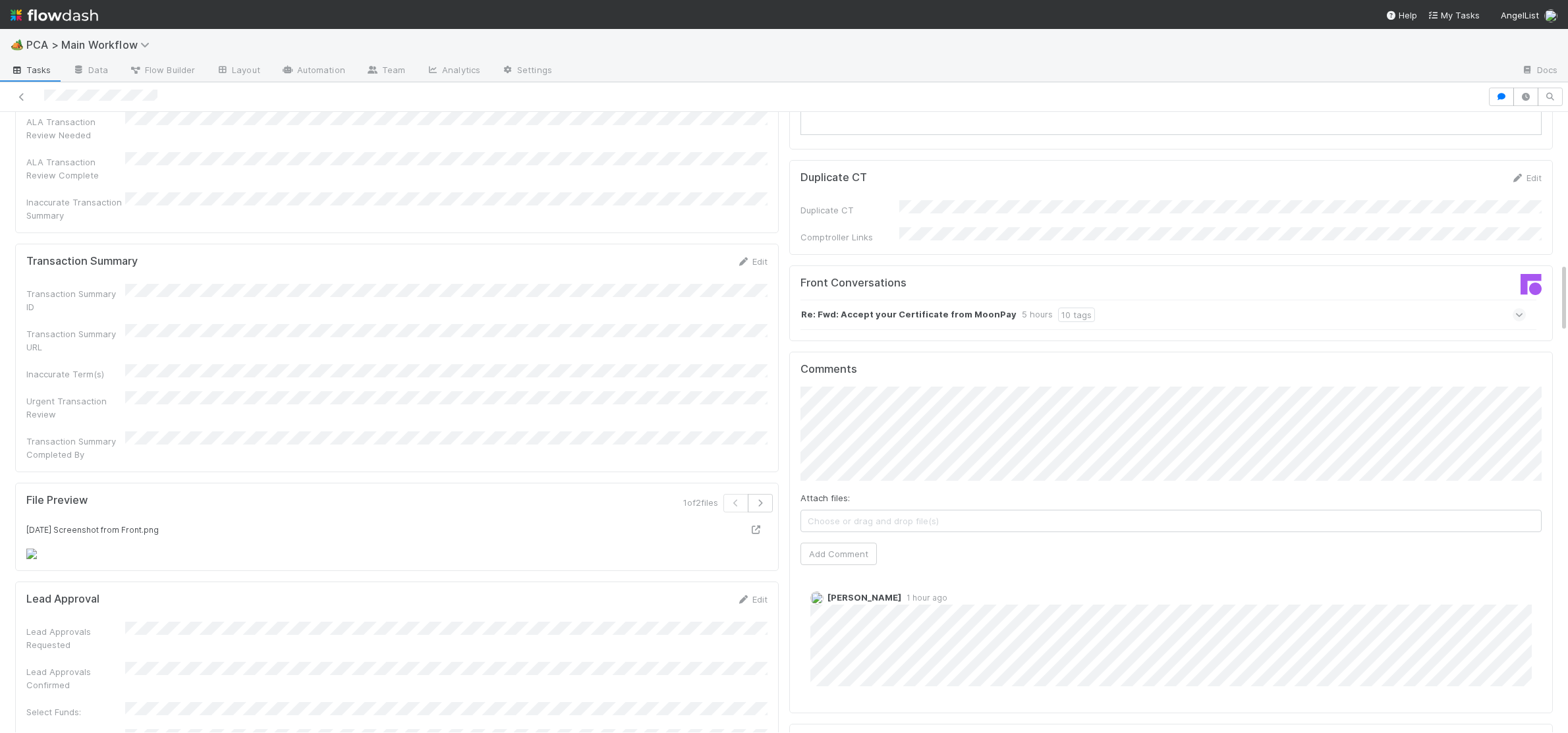
click at [936, 308] on strong "Re: Fwd: Accept your Certificate from MoonPay" at bounding box center [909, 315] width 216 height 14
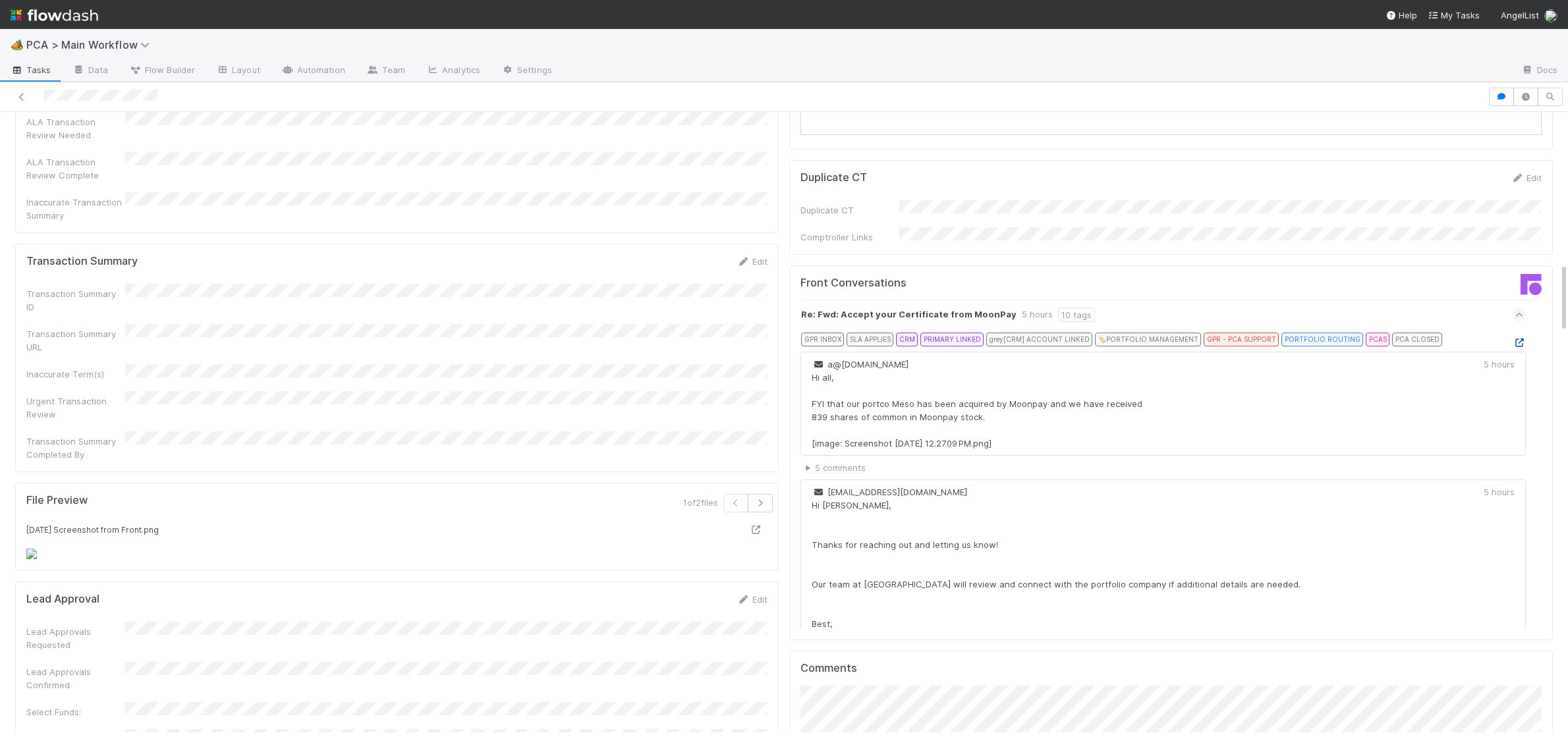
click at [1523, 339] on icon at bounding box center [1519, 343] width 13 height 8
click at [876, 588] on span "[PERSON_NAME]" at bounding box center [869, 585] width 67 height 11
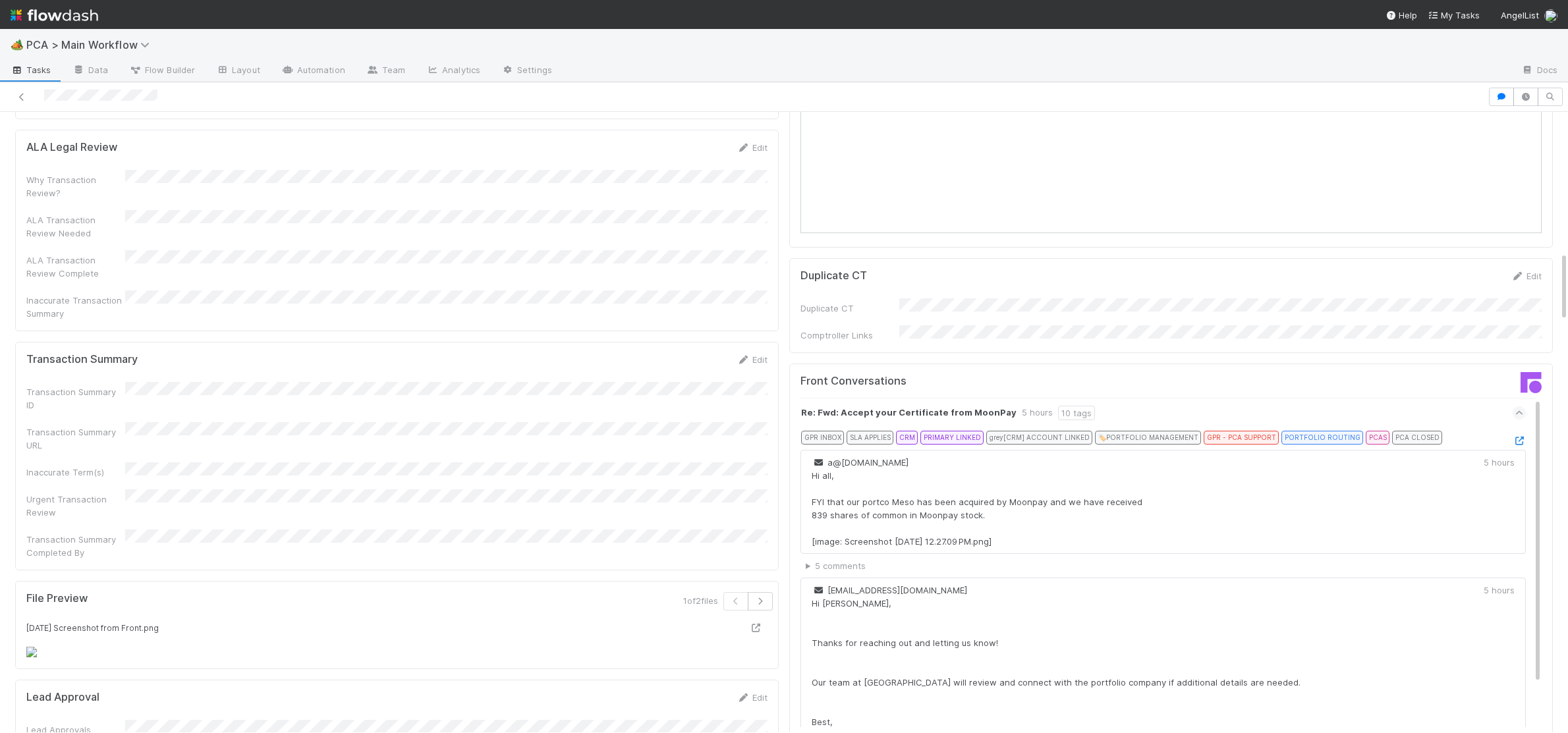
scroll to position [50, 0]
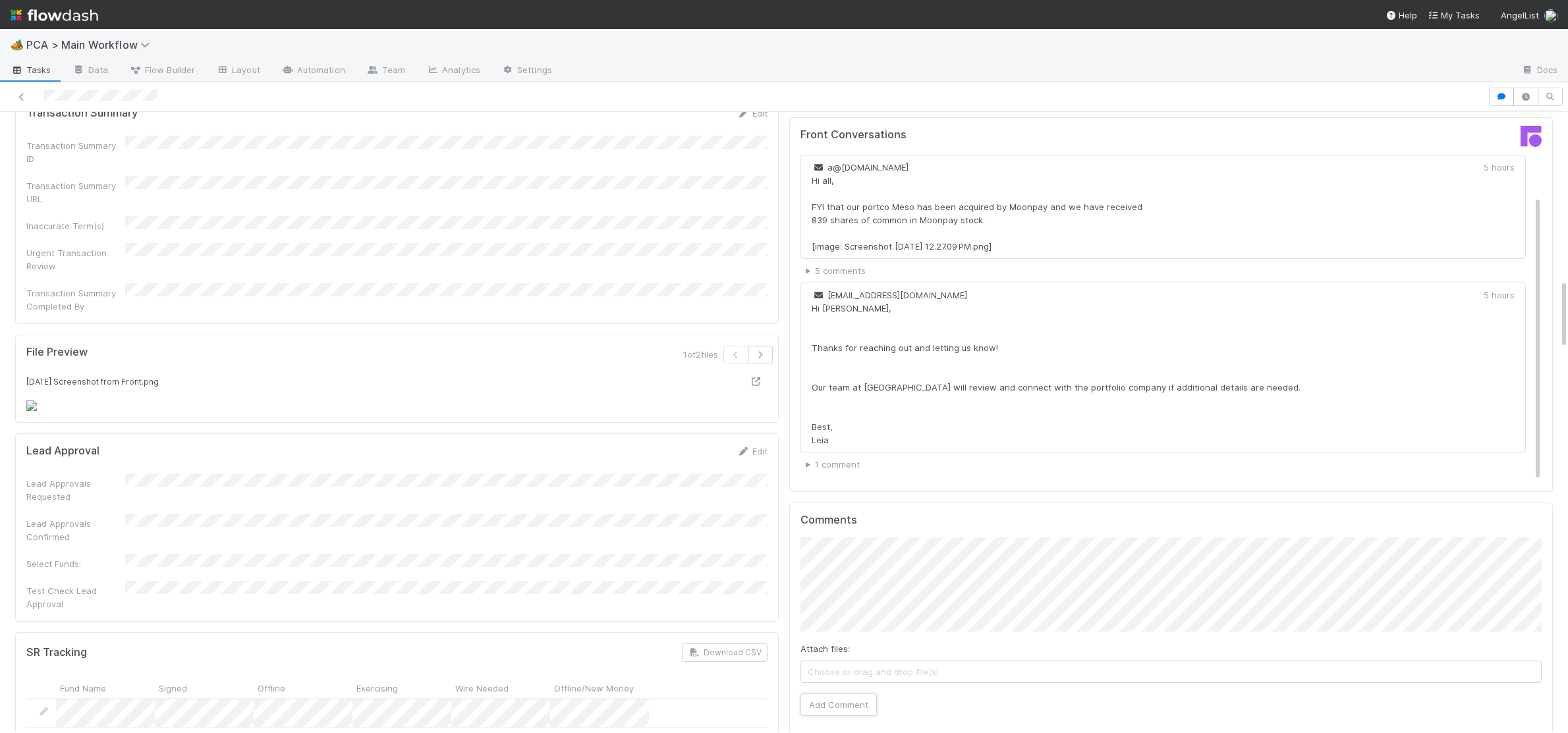
drag, startPoint x: 835, startPoint y: 631, endPoint x: 856, endPoint y: 620, distance: 23.7
click at [837, 694] on button "Add Comment" at bounding box center [838, 705] width 76 height 23
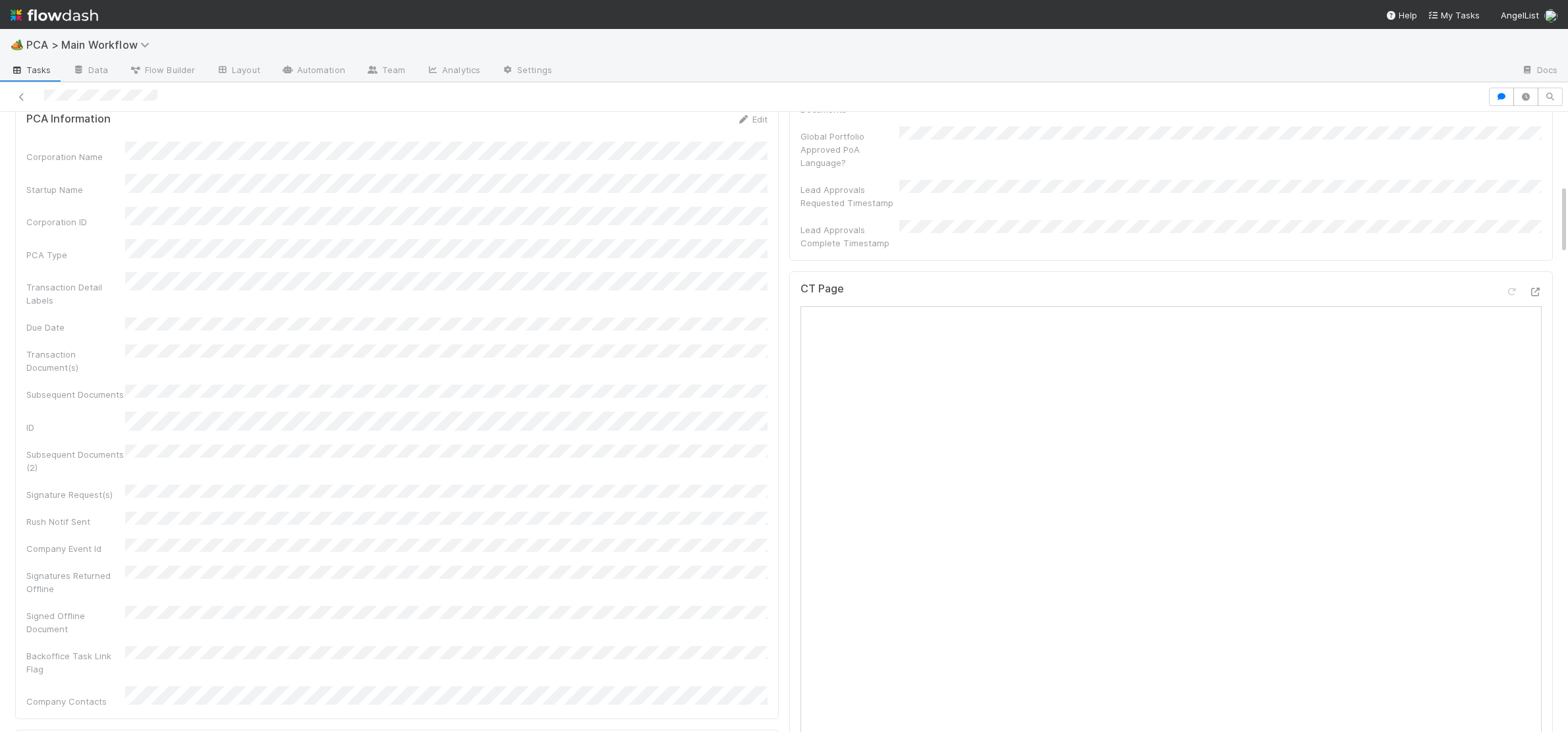
scroll to position [0, 0]
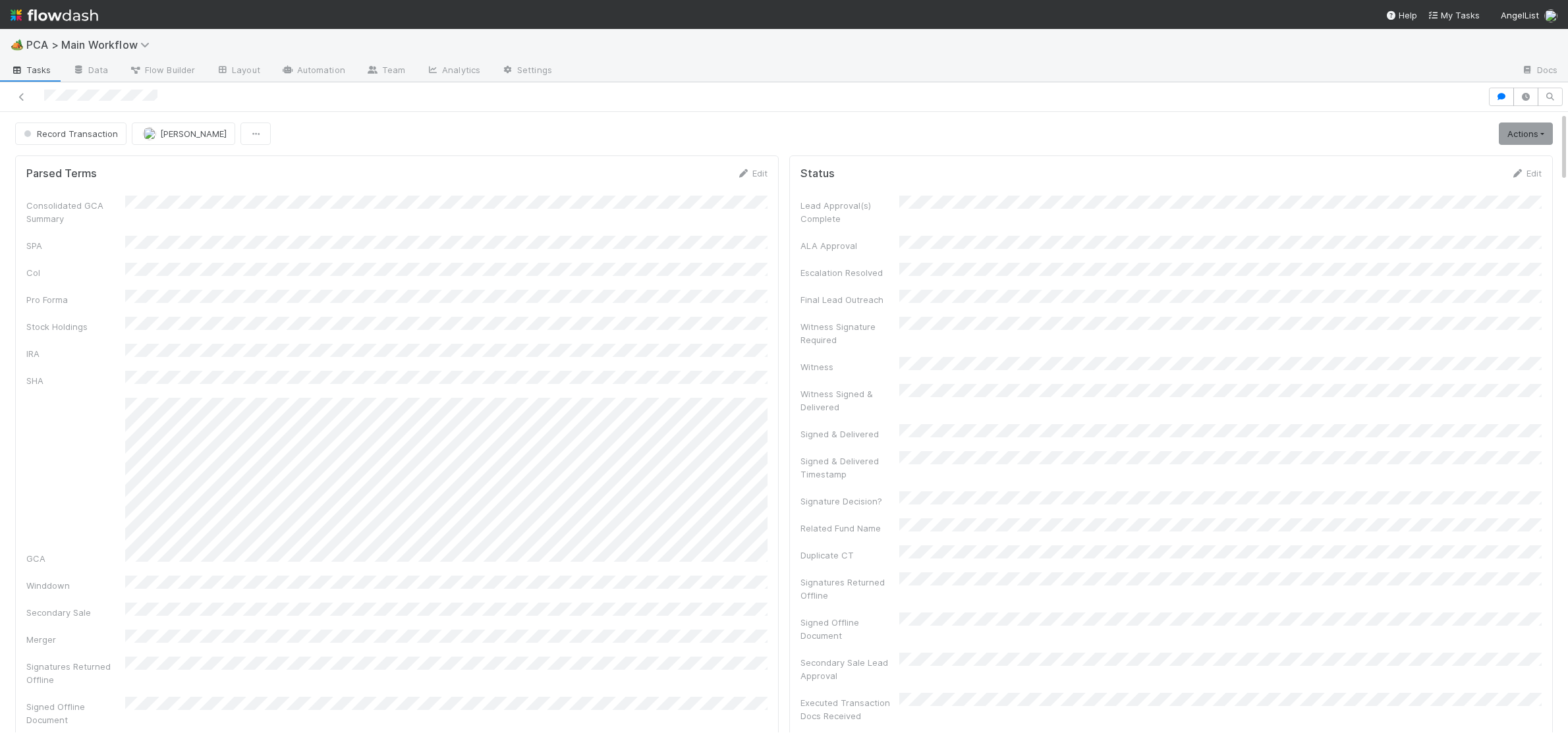
drag, startPoint x: 84, startPoint y: 14, endPoint x: 121, endPoint y: 2, distance: 38.9
click at [84, 14] on img at bounding box center [54, 15] width 88 height 23
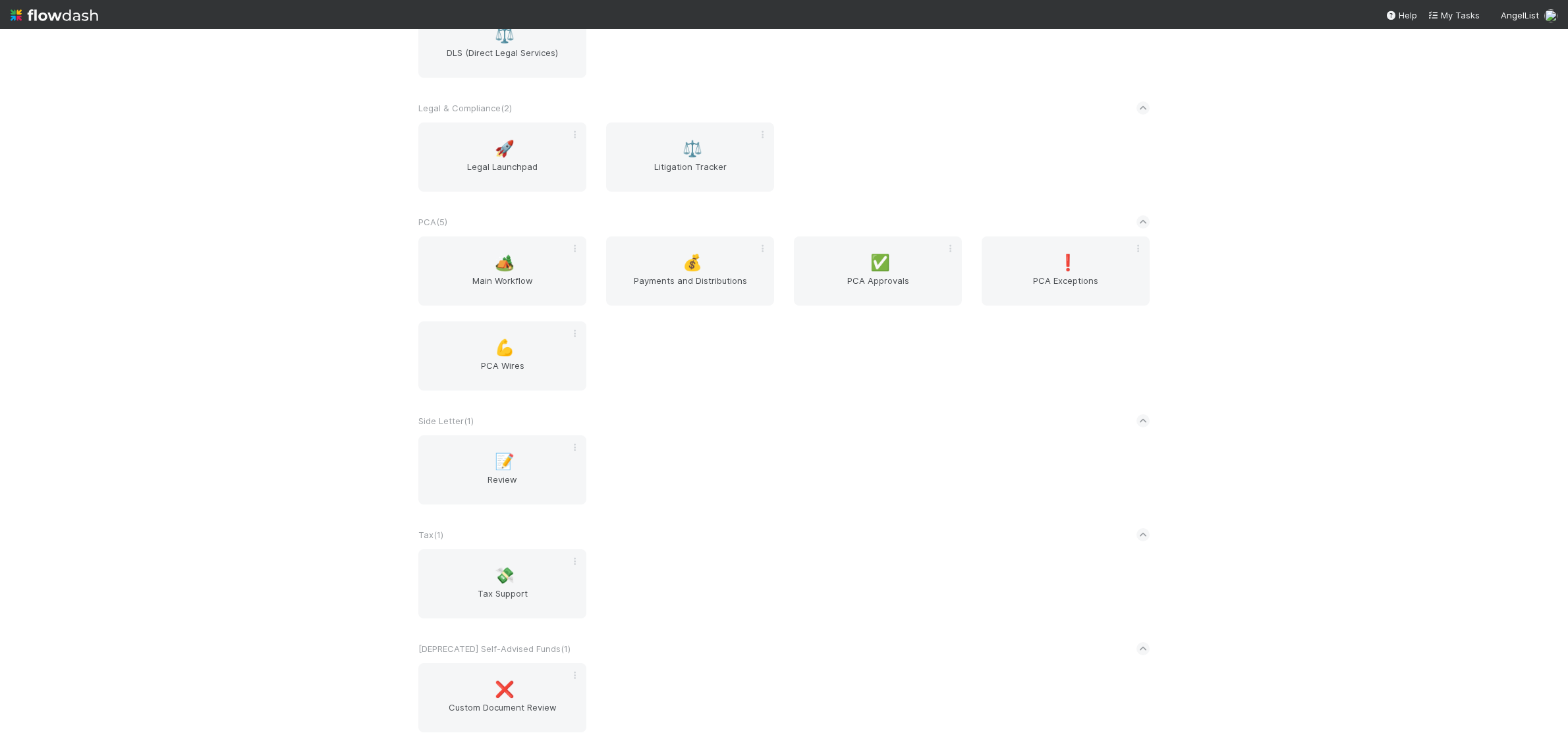
scroll to position [2291, 0]
